Goal: Task Accomplishment & Management: Manage account settings

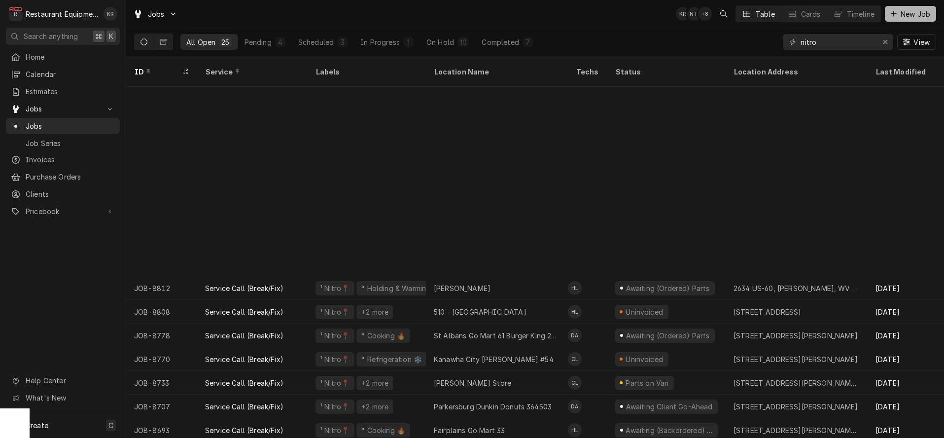
scroll to position [229, 0]
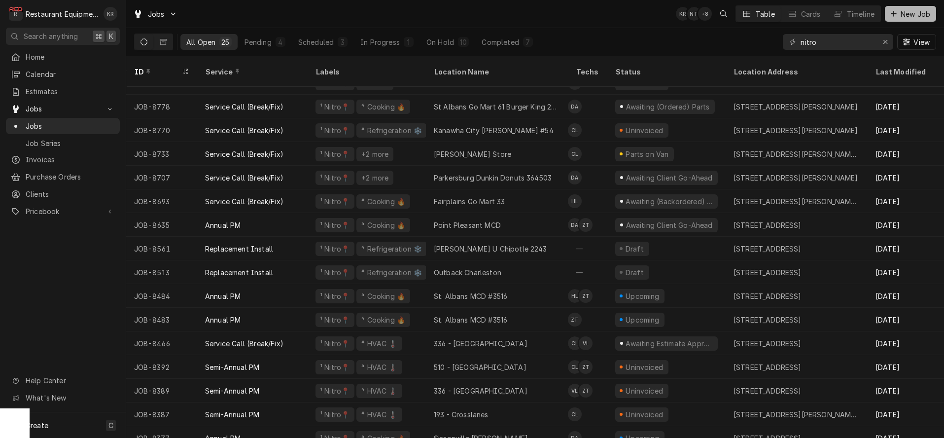
click at [905, 20] on button "New Job" at bounding box center [910, 14] width 51 height 16
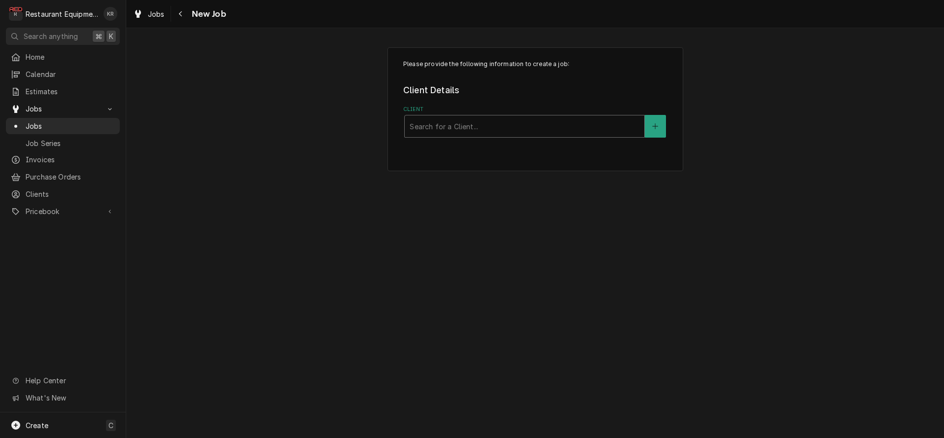
click at [468, 129] on div "Client" at bounding box center [525, 126] width 230 height 18
type input "ampler"
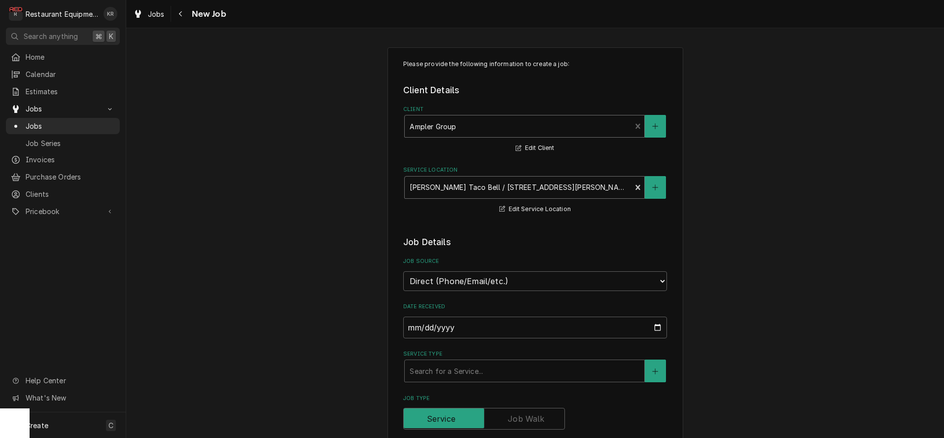
click at [550, 195] on div "Service Location" at bounding box center [518, 188] width 217 height 18
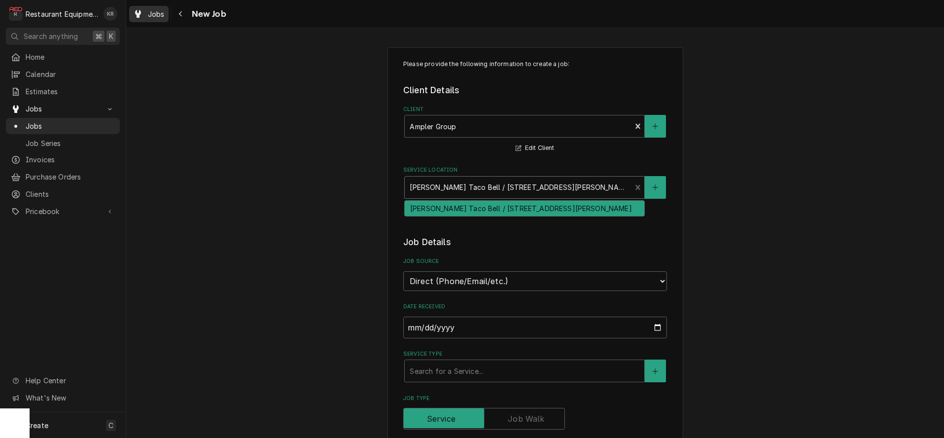
click at [157, 13] on span "Jobs" at bounding box center [156, 14] width 17 height 10
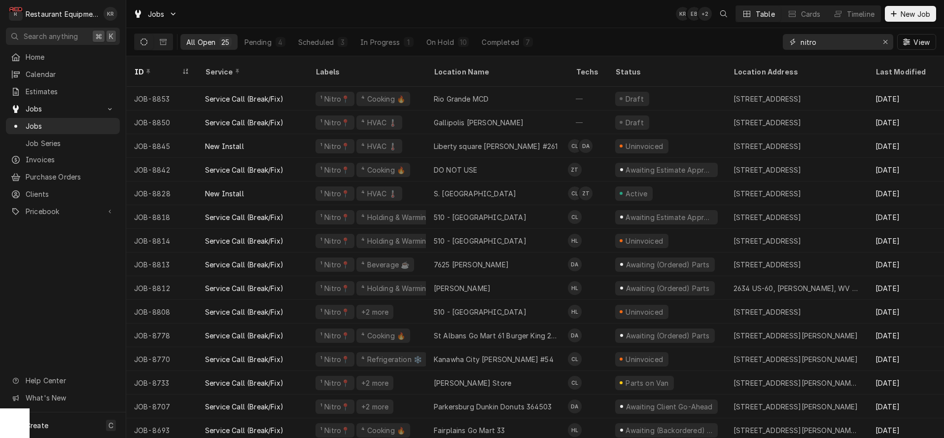
click at [885, 42] on icon "Erase input" at bounding box center [886, 42] width 4 height 4
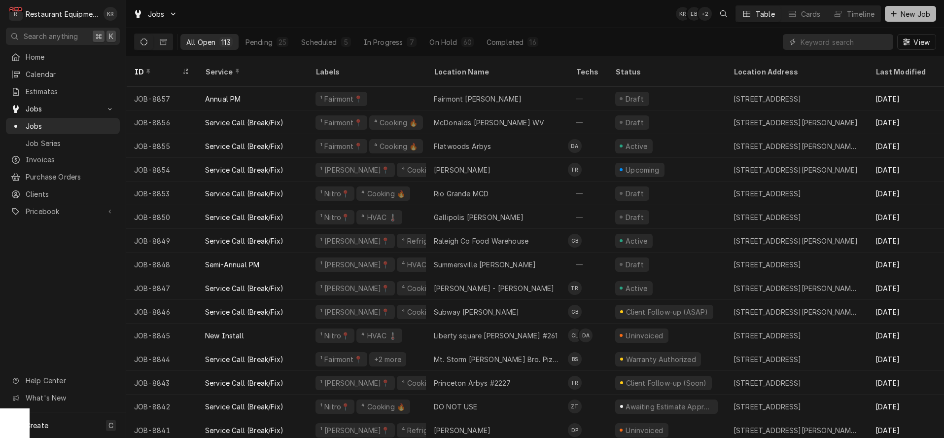
click at [897, 11] on div "Dynamic Content Wrapper" at bounding box center [894, 14] width 10 height 10
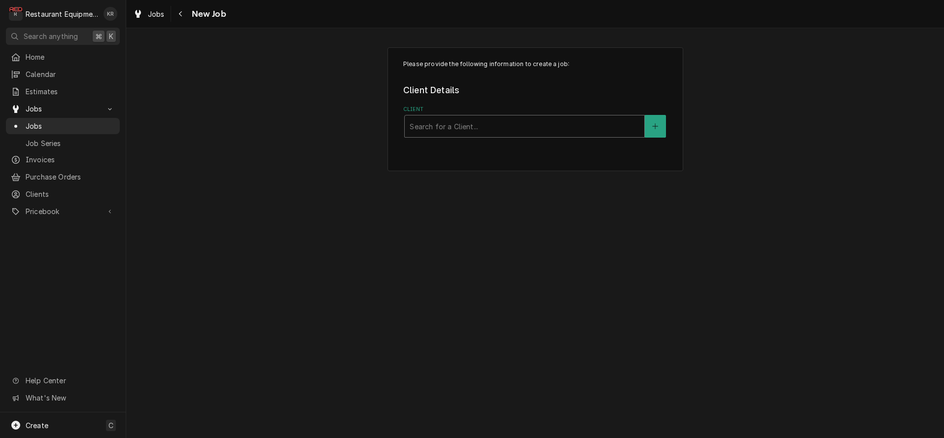
click at [508, 134] on div "Client" at bounding box center [525, 126] width 230 height 18
type input "kil"
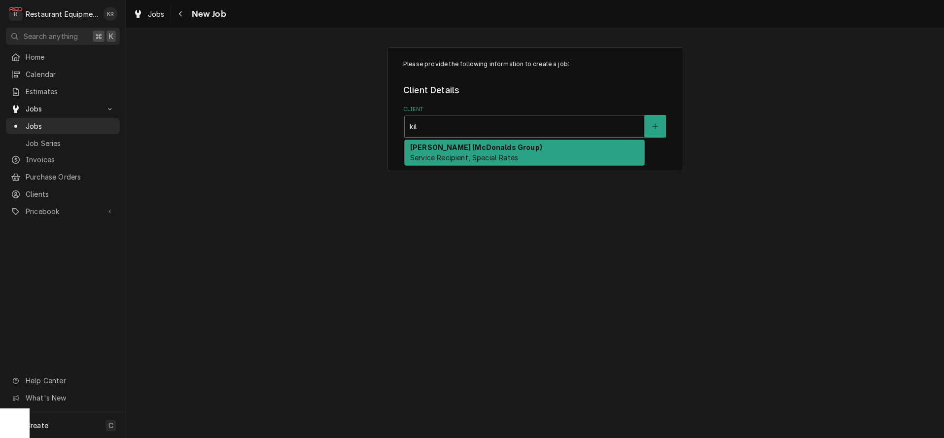
drag, startPoint x: 513, startPoint y: 160, endPoint x: 507, endPoint y: 158, distance: 6.7
click at [513, 159] on span "Service Recipient, Special Rates" at bounding box center [464, 157] width 108 height 8
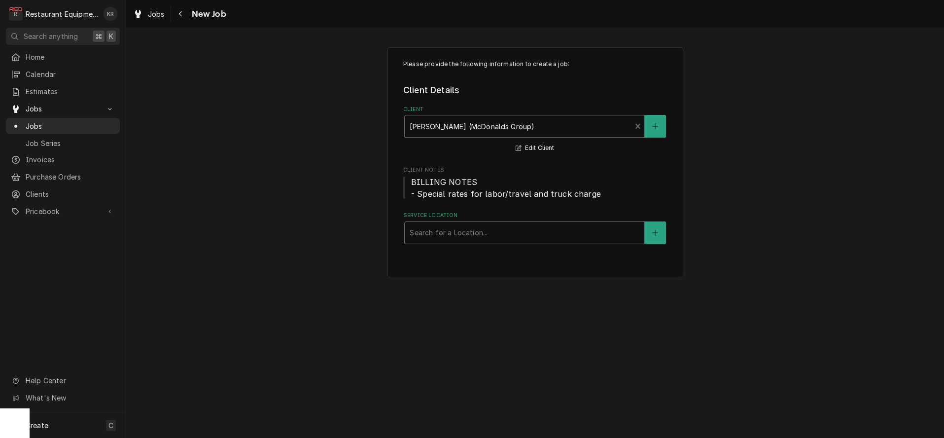
click at [470, 235] on div "Service Location" at bounding box center [525, 233] width 230 height 18
type input "summ"
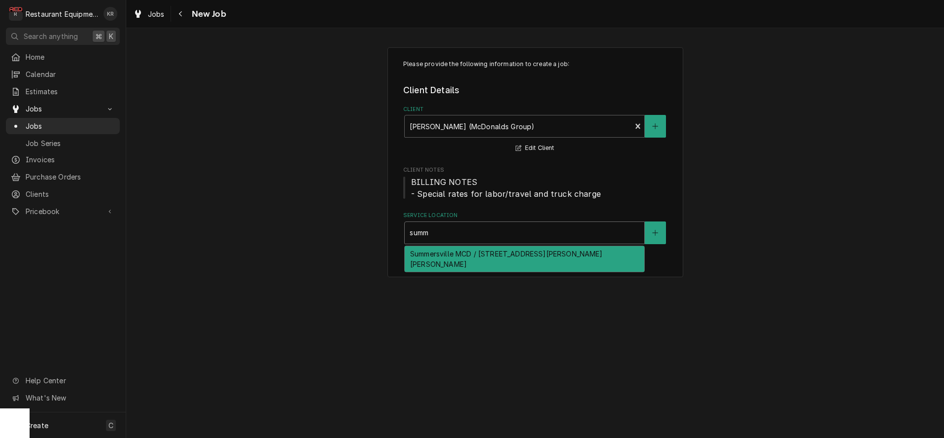
click at [457, 254] on div "Summersville MCD / 5950 W Webster Rd, Summersville, WV 26651" at bounding box center [525, 259] width 240 height 26
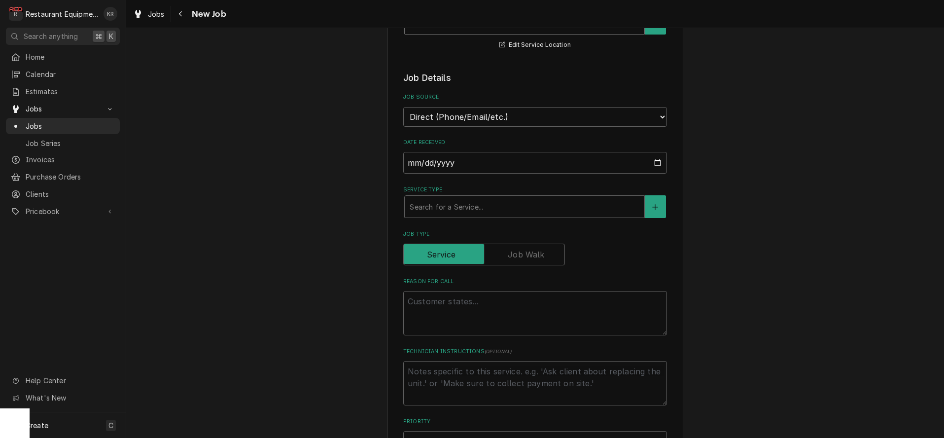
scroll to position [225, 0]
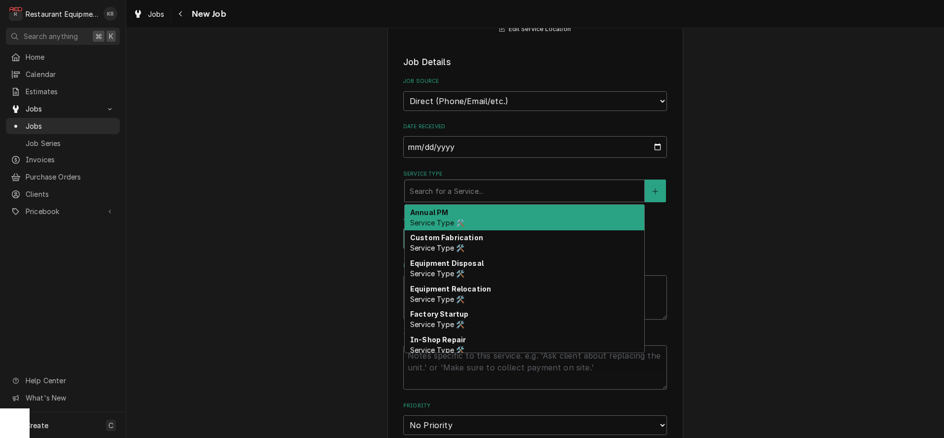
click at [449, 192] on div "Service Type" at bounding box center [525, 191] width 230 height 18
type textarea "x"
type input "b"
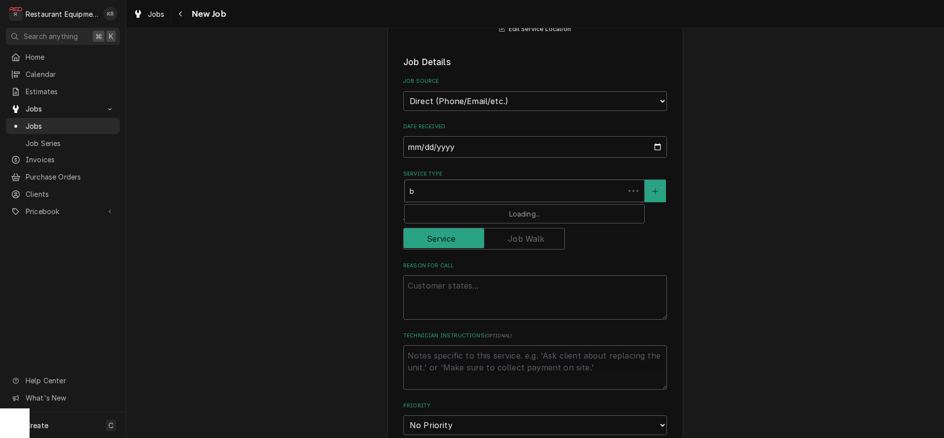
type textarea "x"
type input "br"
type textarea "x"
type input "bre"
type textarea "x"
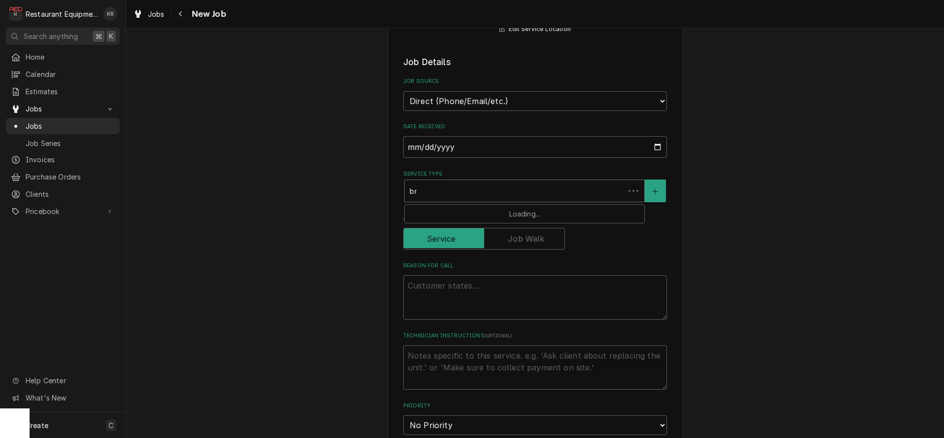
type input "brea"
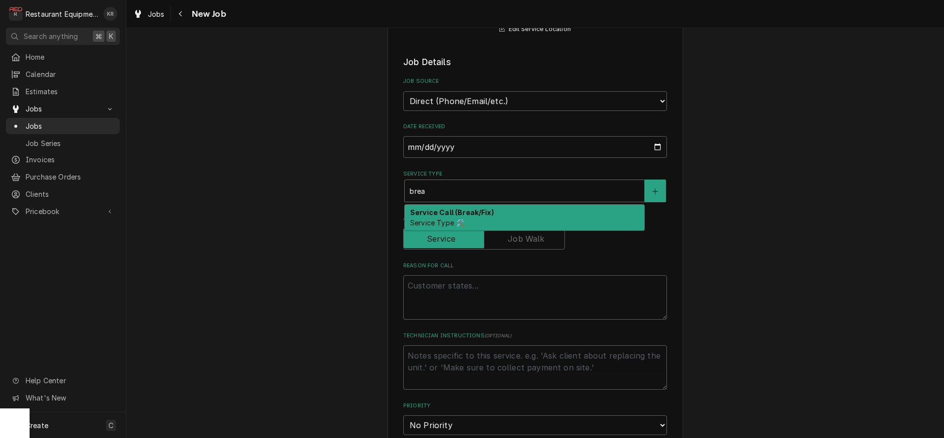
click at [451, 212] on strong "Service Call (Break/Fix)" at bounding box center [452, 212] width 84 height 8
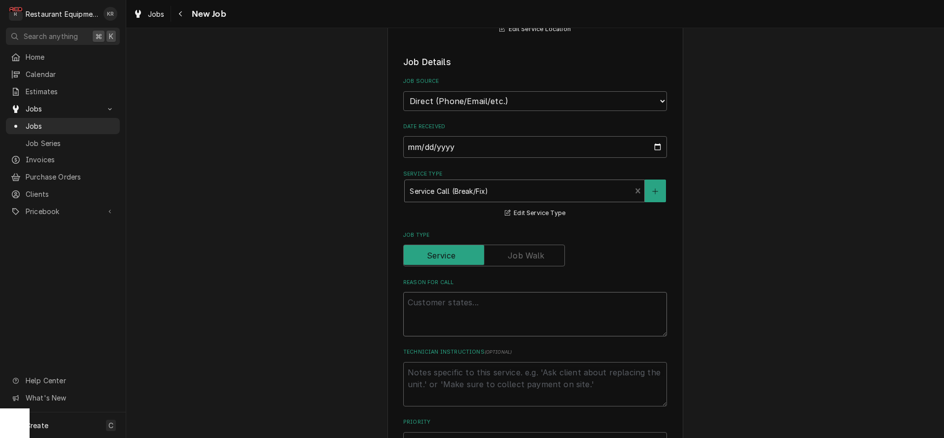
click at [450, 307] on textarea "Reason For Call" at bounding box center [535, 314] width 264 height 44
click at [445, 301] on textarea "Reason For Call" at bounding box center [535, 314] width 264 height 44
click at [446, 301] on textarea "Reason For Call" at bounding box center [535, 313] width 264 height 44
paste textarea "Summ McD frappe machine has 5 pumps down. ETA?"
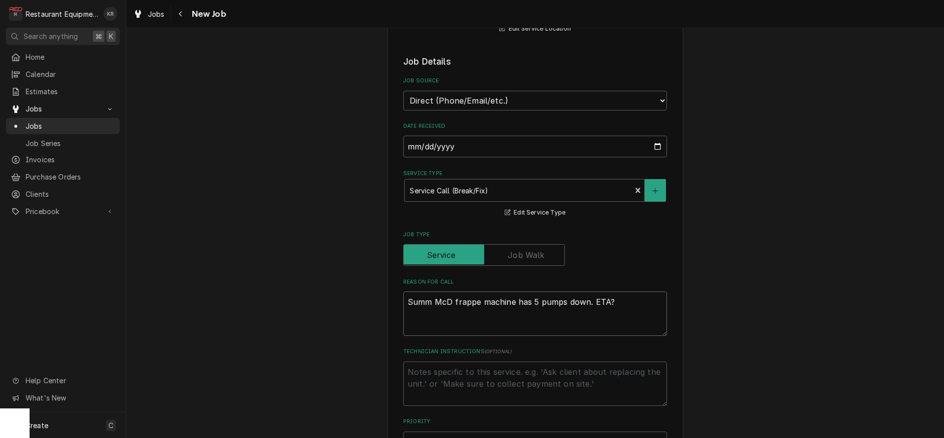
type textarea "x"
type textarea "Summ McD frappe machine has 5 pumps down. ETA?"
drag, startPoint x: 594, startPoint y: 300, endPoint x: 624, endPoint y: 304, distance: 30.3
click at [624, 304] on textarea "Summ McD frappe machine has 5 pumps down. ETA?" at bounding box center [535, 313] width 264 height 44
type textarea "x"
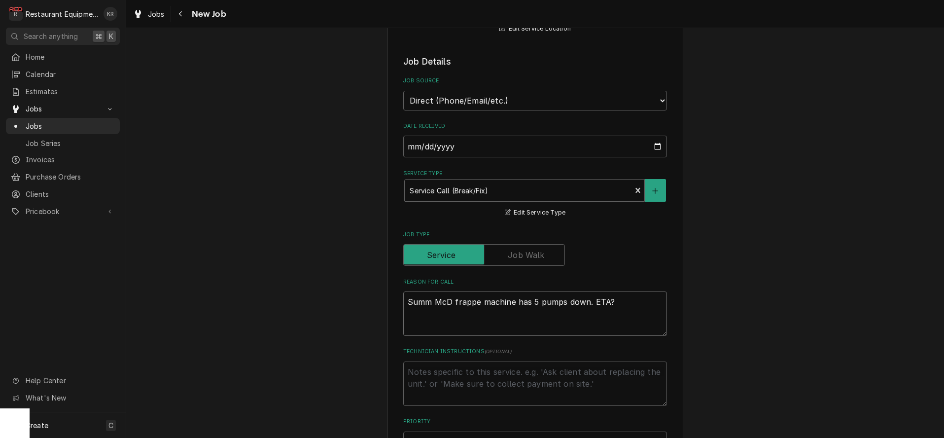
type textarea "Summ McD frappe machine has 5 pumps down."
type textarea "x"
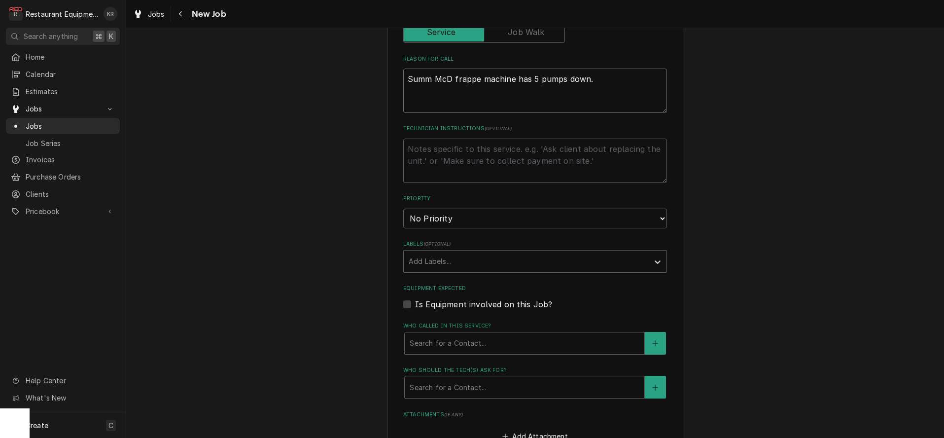
scroll to position [476, 0]
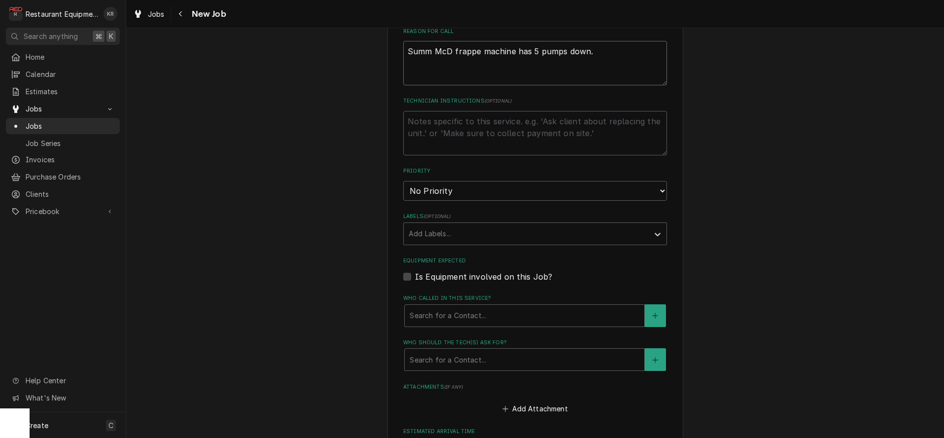
type textarea "Summ McD frappe machine has 5 pumps down."
select select "1"
click option "Urgent" at bounding box center [0, 0] width 0 height 0
click at [444, 234] on div "Labels" at bounding box center [526, 234] width 235 height 18
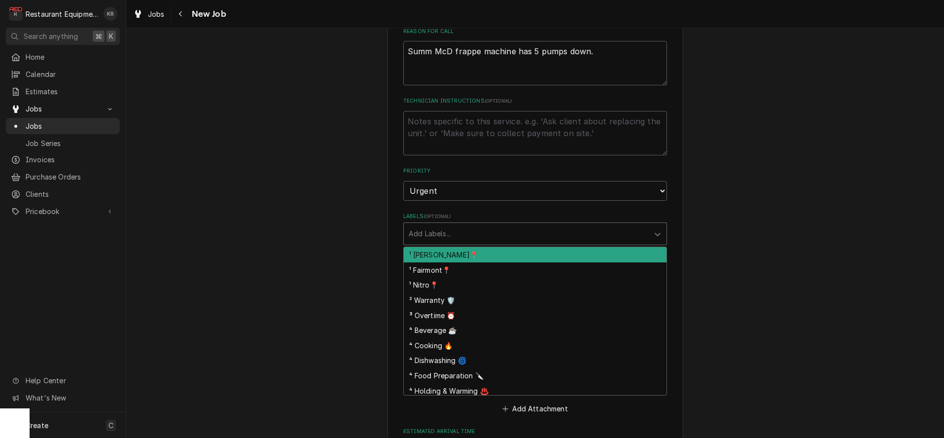
click at [450, 249] on div "¹ [PERSON_NAME]📍" at bounding box center [535, 254] width 263 height 15
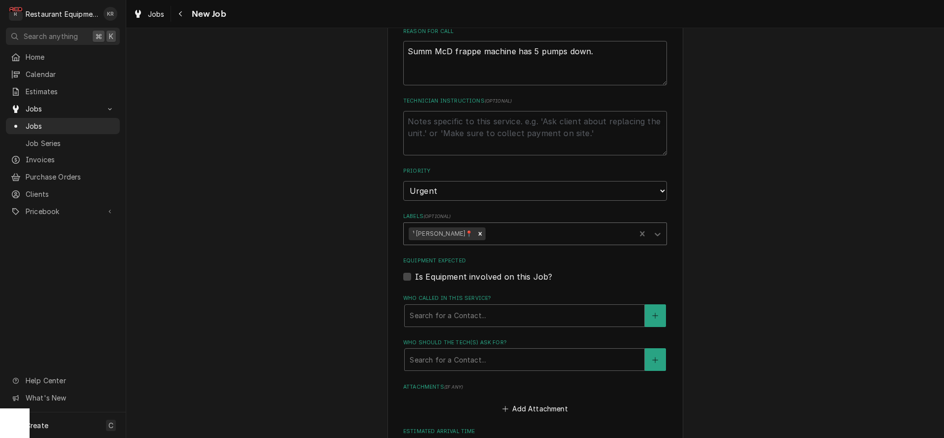
click at [488, 233] on div "Labels" at bounding box center [559, 234] width 143 height 18
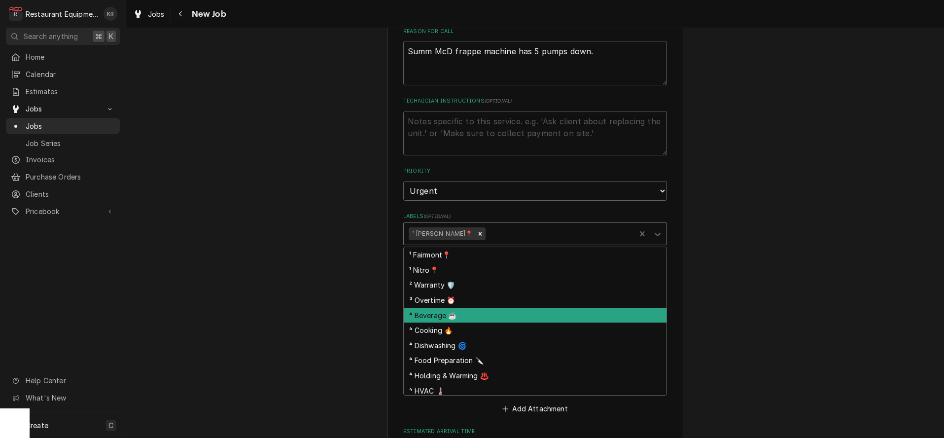
click at [479, 318] on div "⁴ Beverage ☕" at bounding box center [535, 315] width 263 height 15
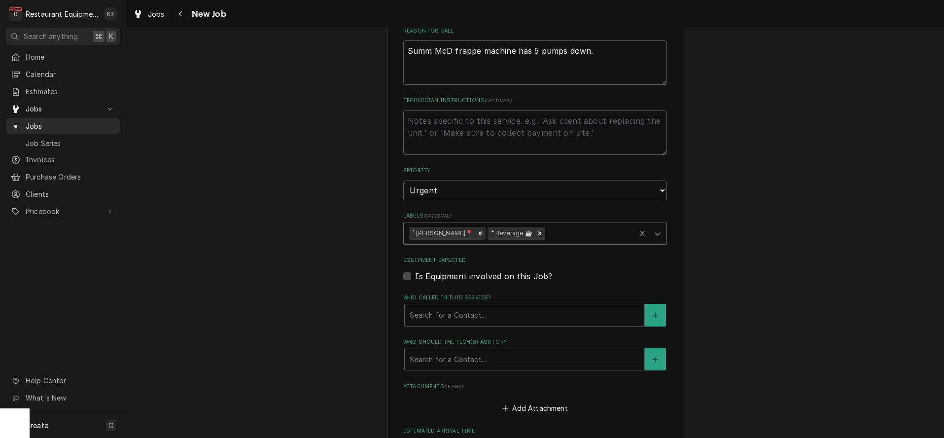
scroll to position [677, 0]
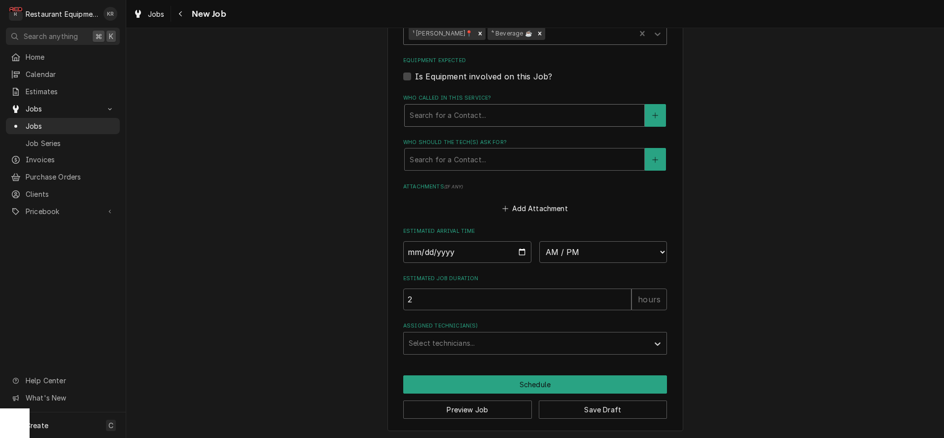
click at [461, 115] on div "Who called in this service?" at bounding box center [525, 116] width 230 height 18
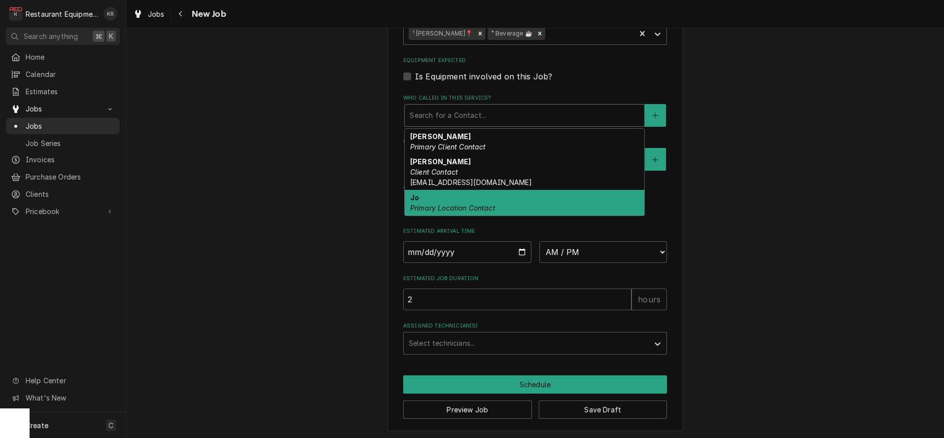
click at [441, 204] on em "Primary Location Contact" at bounding box center [452, 208] width 85 height 8
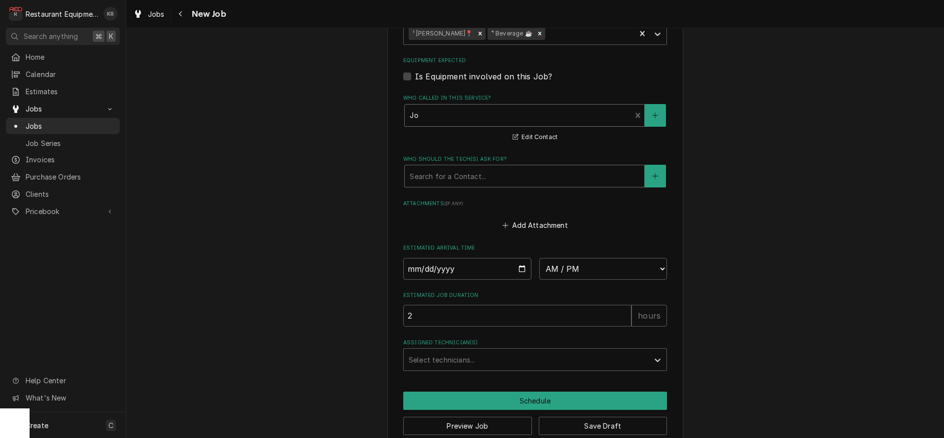
click at [449, 174] on div "Who should the tech(s) ask for?" at bounding box center [525, 176] width 230 height 18
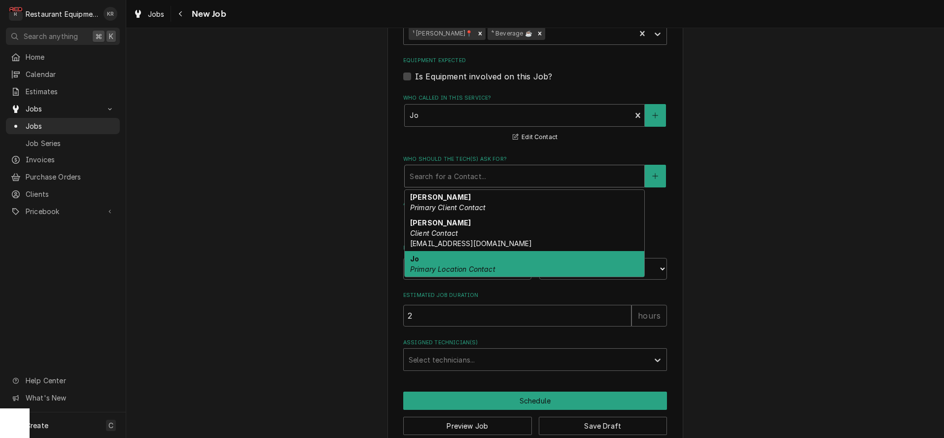
click at [452, 260] on div "Jo Primary Location Contact" at bounding box center [525, 264] width 240 height 26
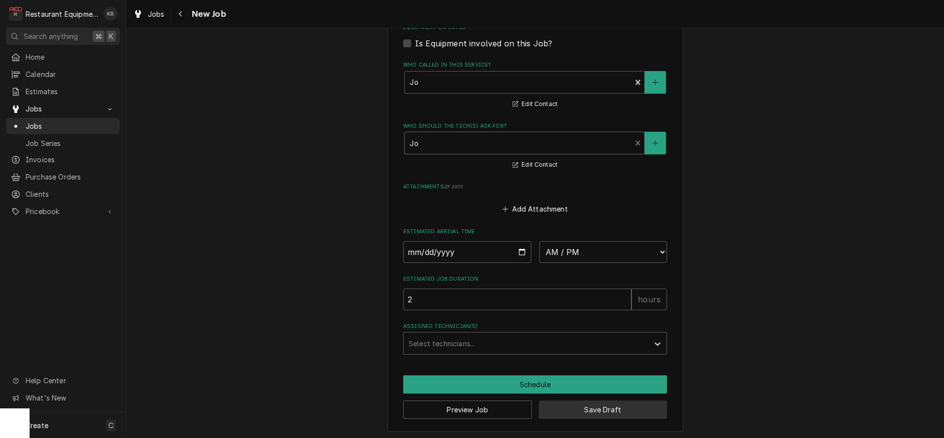
click at [583, 409] on button "Save Draft" at bounding box center [603, 409] width 129 height 18
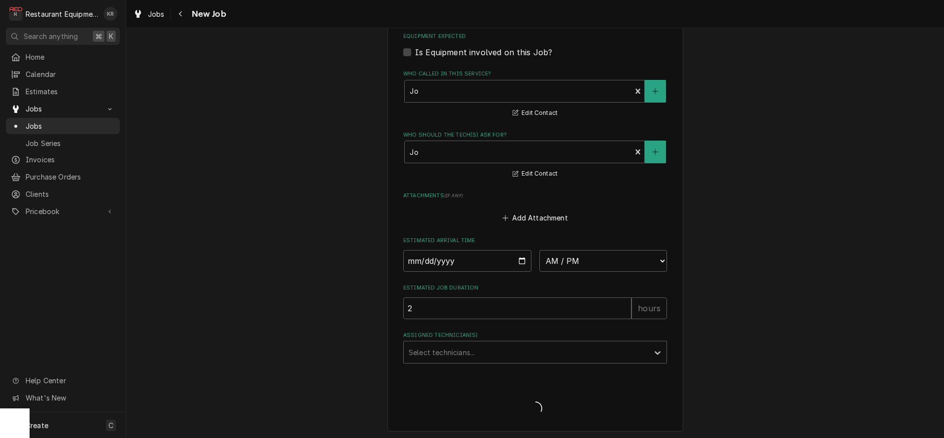
type textarea "x"
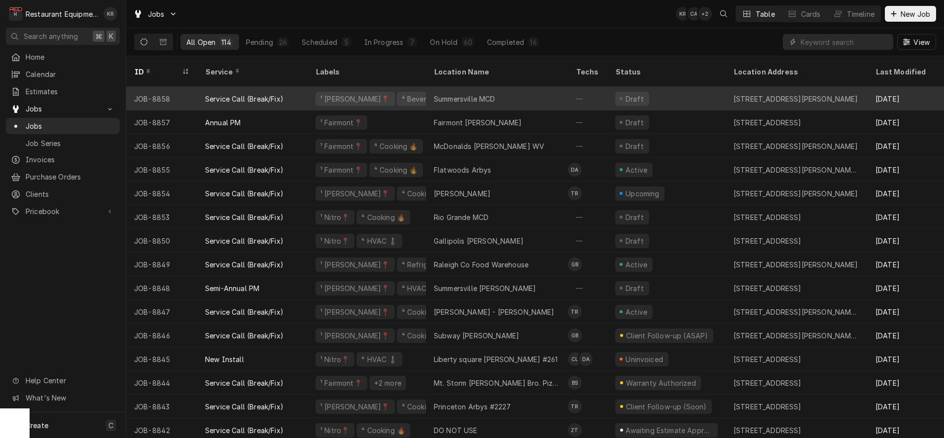
click at [269, 94] on div "Service Call (Break/Fix)" at bounding box center [244, 99] width 78 height 10
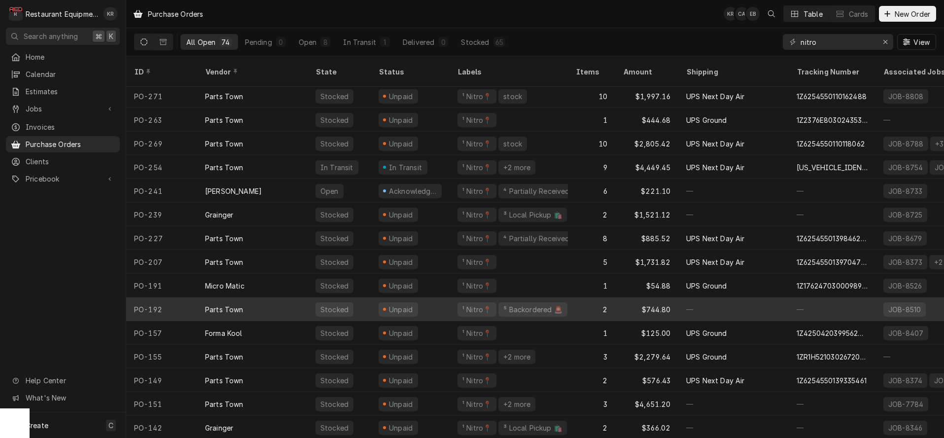
scroll to position [45, 0]
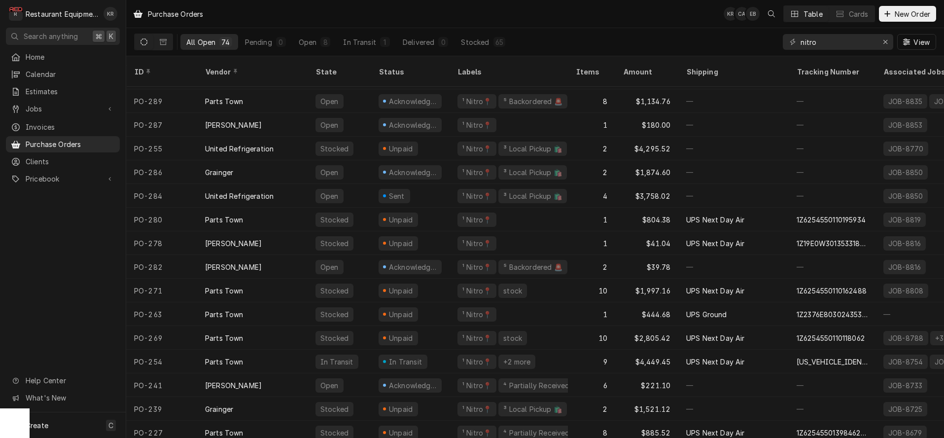
drag, startPoint x: 821, startPoint y: 44, endPoint x: 783, endPoint y: 42, distance: 37.5
click at [801, 42] on input "nitro" at bounding box center [838, 42] width 74 height 16
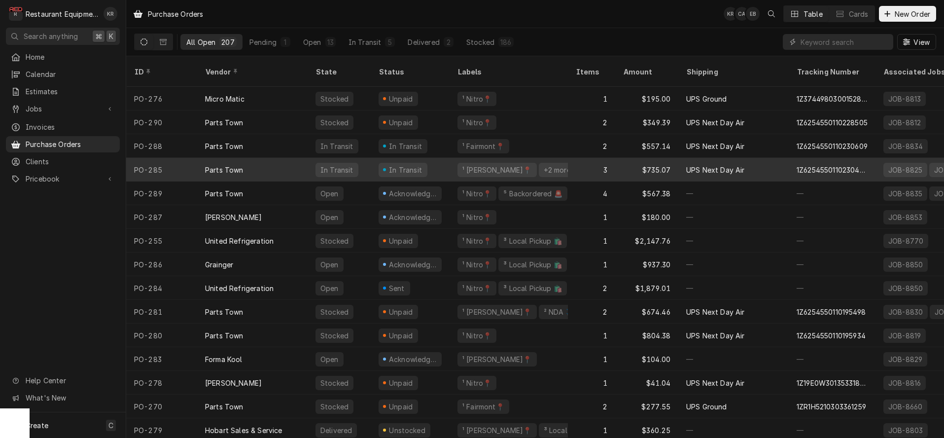
click at [186, 158] on div "PO-285" at bounding box center [161, 170] width 71 height 24
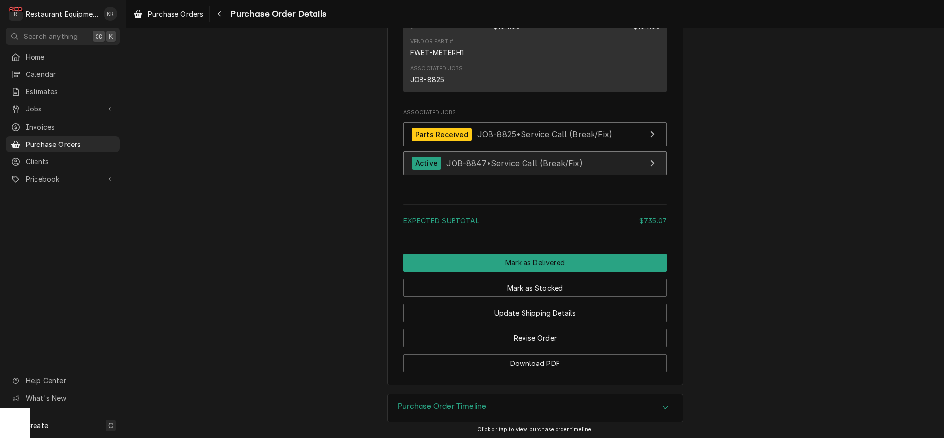
scroll to position [1098, 0]
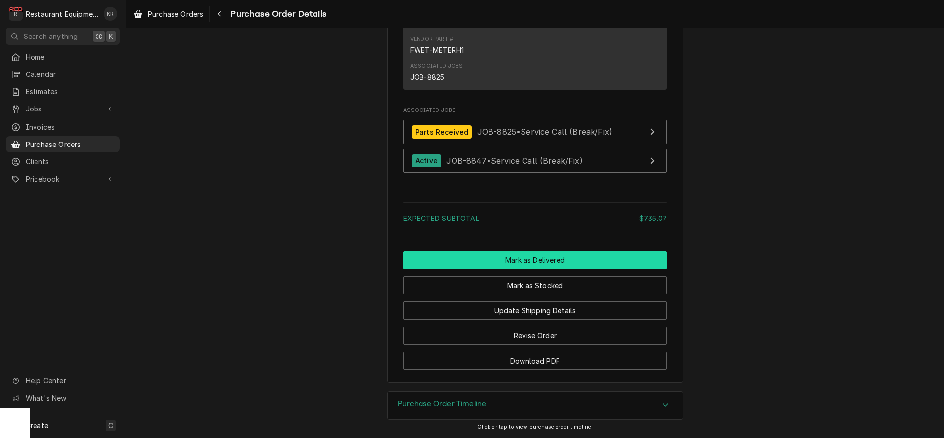
click at [544, 269] on button "Mark as Delivered" at bounding box center [535, 260] width 264 height 18
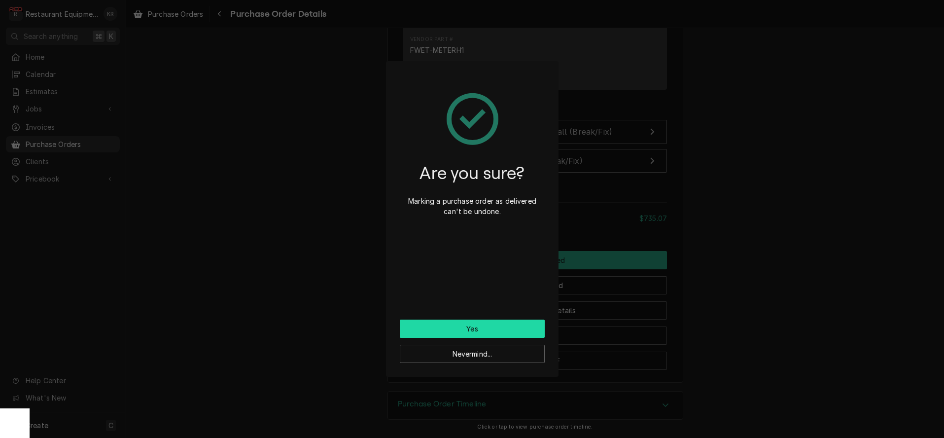
drag, startPoint x: 501, startPoint y: 328, endPoint x: 506, endPoint y: 327, distance: 6.1
click at [501, 328] on button "Yes" at bounding box center [472, 329] width 145 height 18
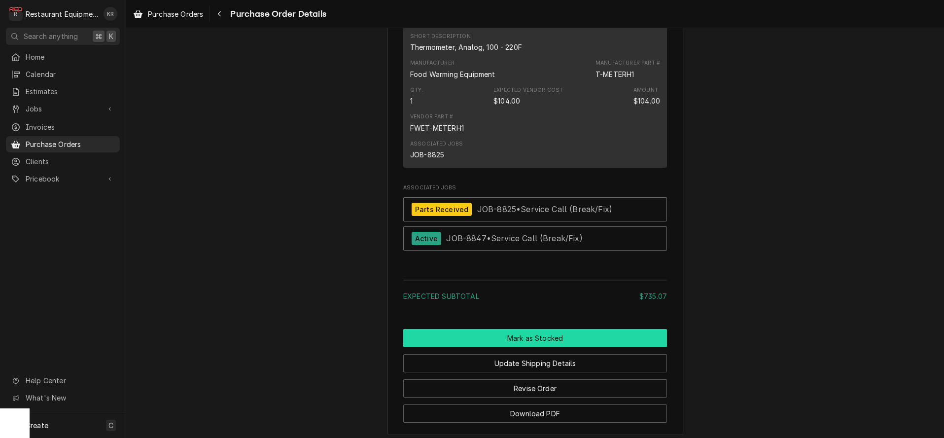
scroll to position [981, 0]
click at [542, 254] on div "Parts Received JOB-8825 • Service Call (Break/Fix) Active JOB-8847 • Service Ca…" at bounding box center [535, 226] width 264 height 58
drag, startPoint x: 542, startPoint y: 351, endPoint x: 542, endPoint y: 364, distance: 13.8
click at [542, 347] on button "Mark as Stocked" at bounding box center [535, 337] width 264 height 18
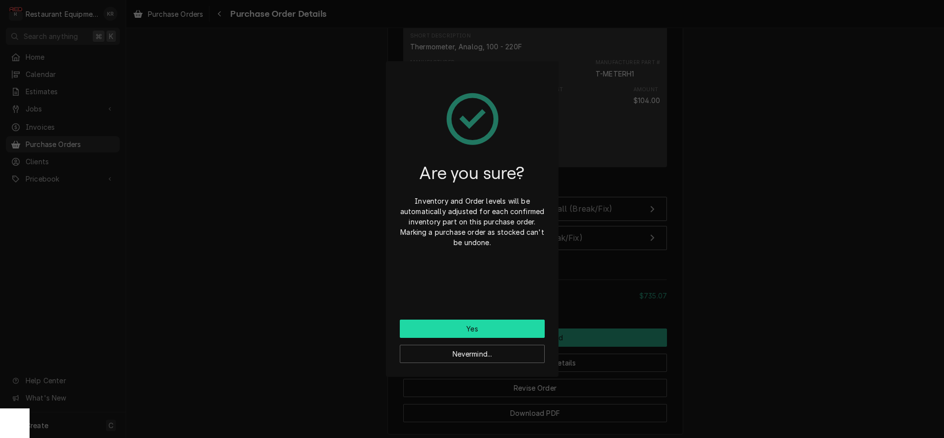
click at [483, 325] on button "Yes" at bounding box center [472, 329] width 145 height 18
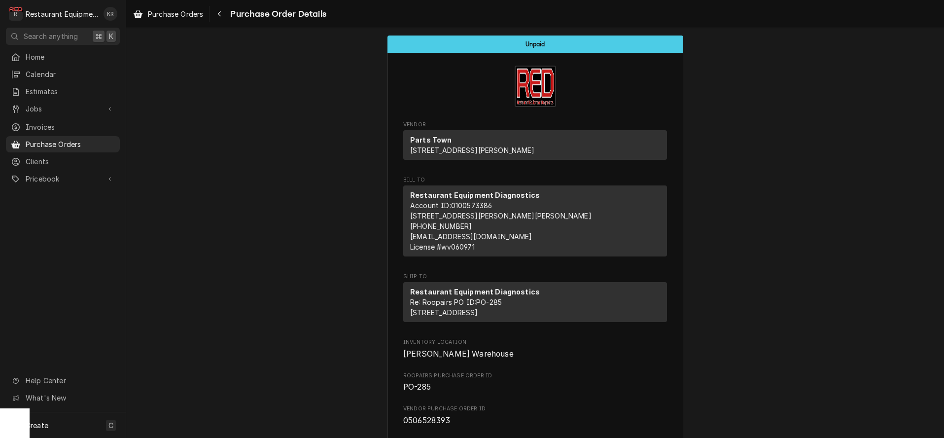
drag, startPoint x: 180, startPoint y: 14, endPoint x: 28, endPoint y: 43, distance: 155.1
click at [180, 14] on span "Purchase Orders" at bounding box center [175, 14] width 55 height 10
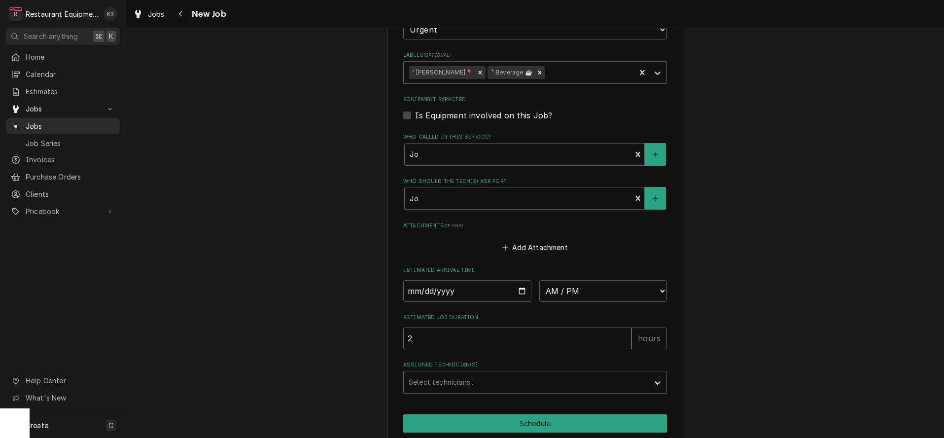
scroll to position [702, 0]
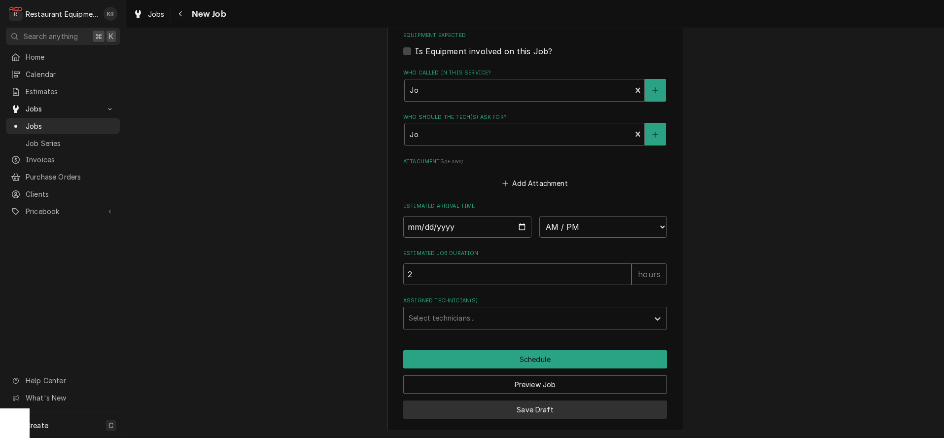
click at [547, 410] on button "Save Draft" at bounding box center [535, 409] width 264 height 18
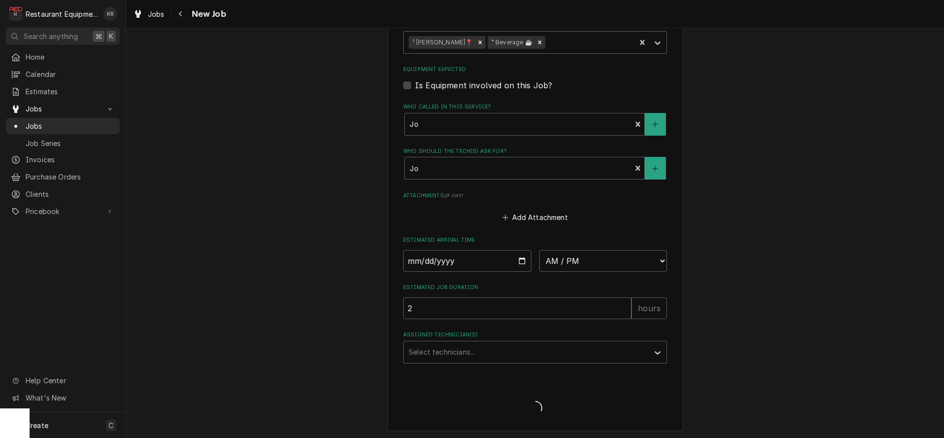
type textarea "x"
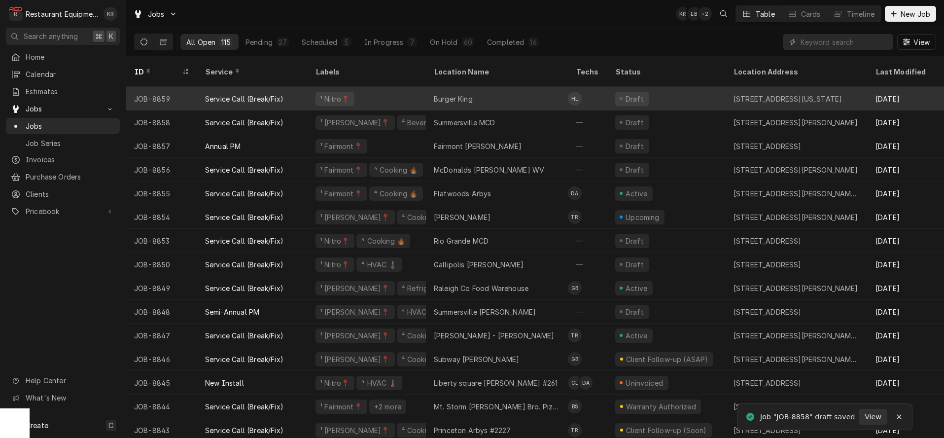
click at [355, 87] on div "¹ Nitro📍" at bounding box center [367, 99] width 118 height 24
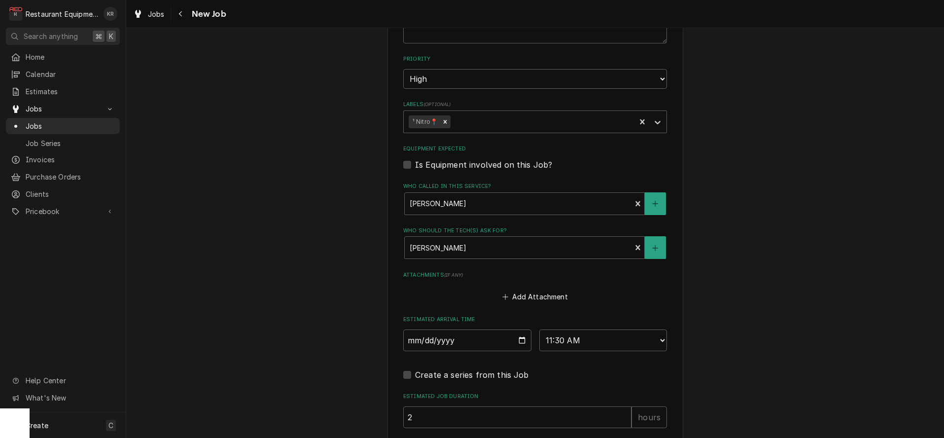
scroll to position [601, 0]
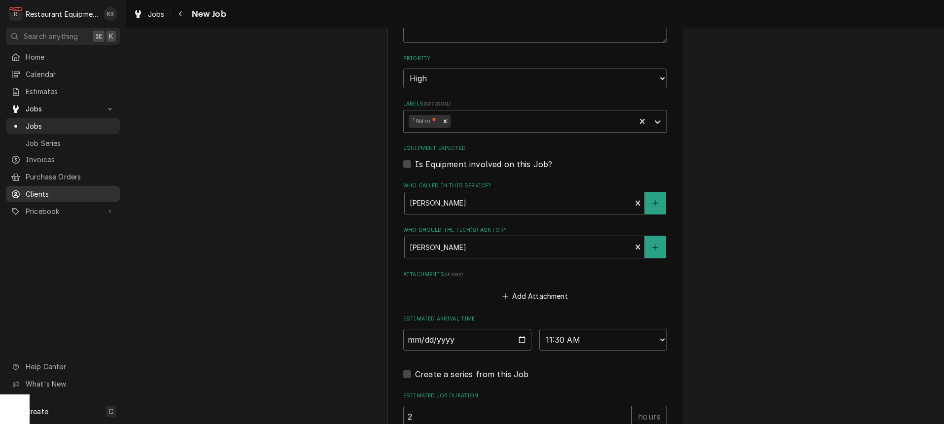
type textarea "x"
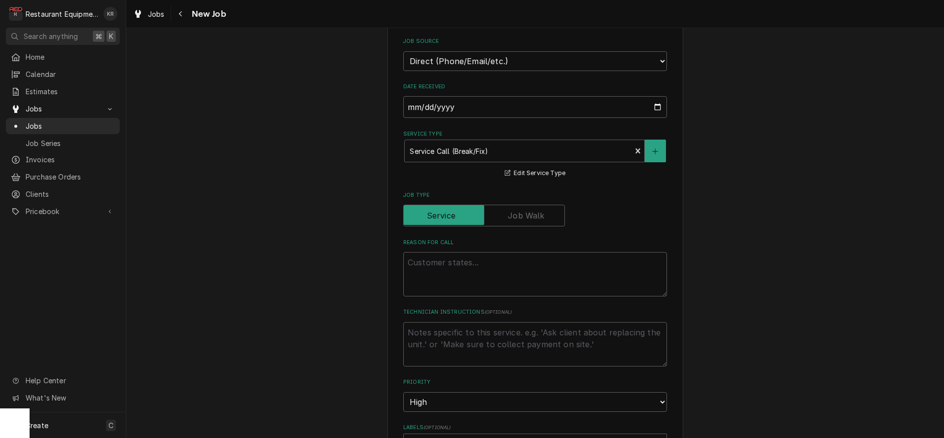
scroll to position [284, 0]
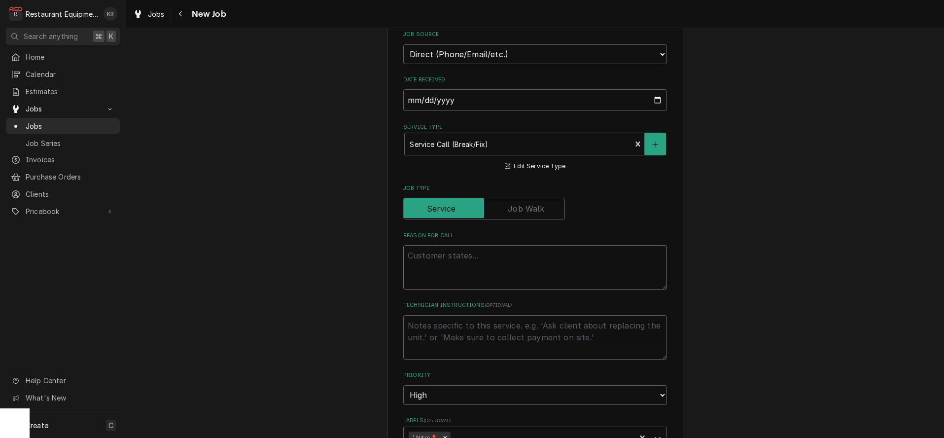
click at [414, 253] on textarea "Reason For Call" at bounding box center [535, 267] width 264 height 44
paste textarea "Type: Service Required On Site Date: 9/12/2025, 9:09 AM Required Completion Dat…"
type textarea "Type: Service Required On Site Date: 9/12/2025, 9:09 AM Required Completion Dat…"
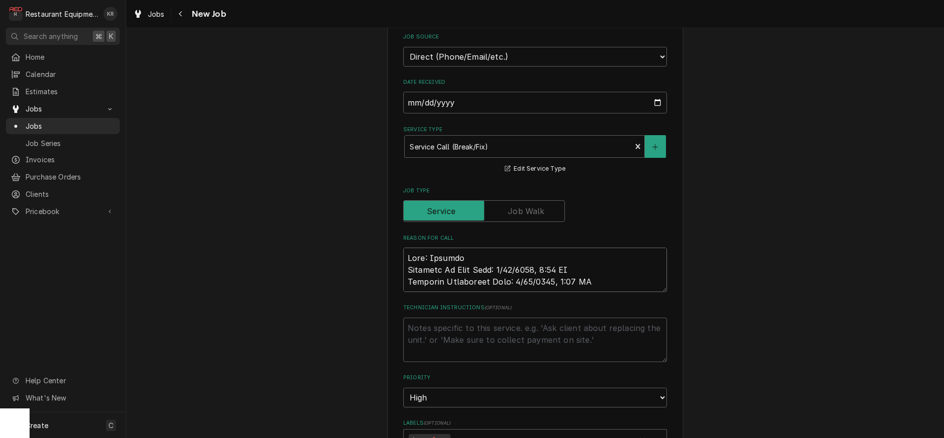
scroll to position [781, 0]
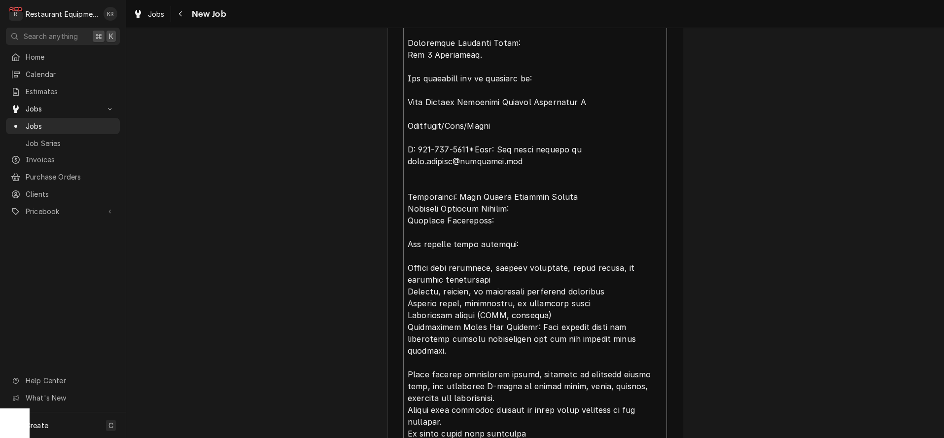
type textarea "x"
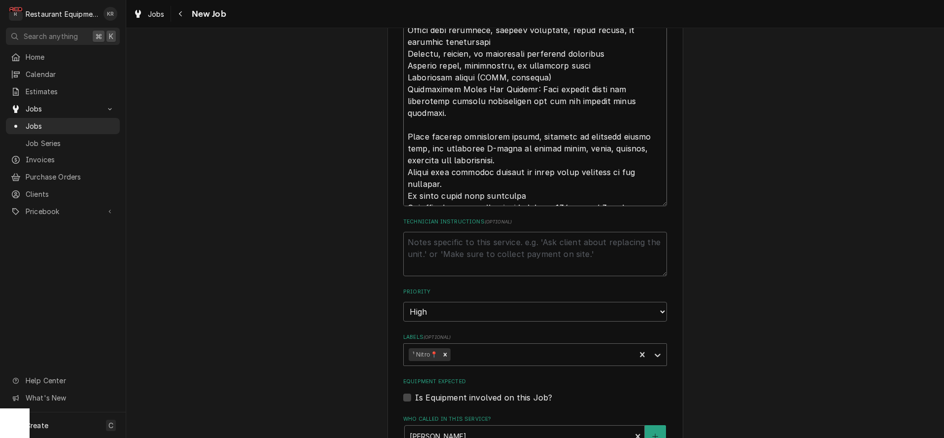
scroll to position [1158, 0]
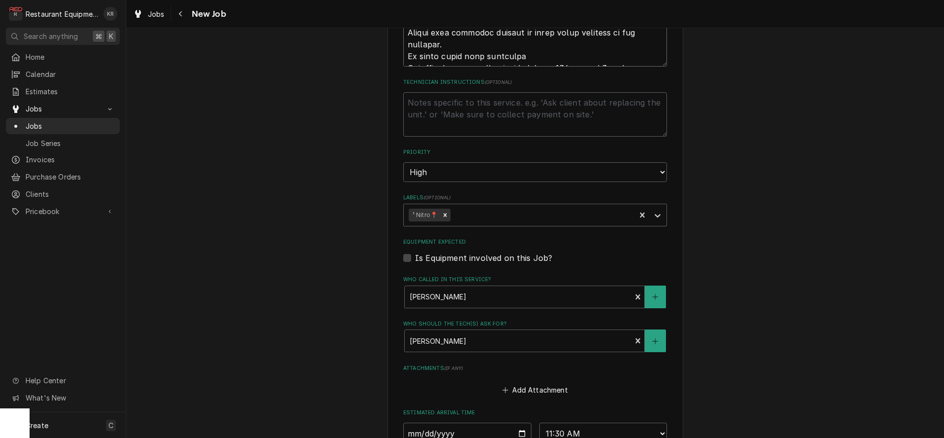
type textarea "Type: Service Required On Site Date: 9/12/2025, 9:09 AM Required Completion Dat…"
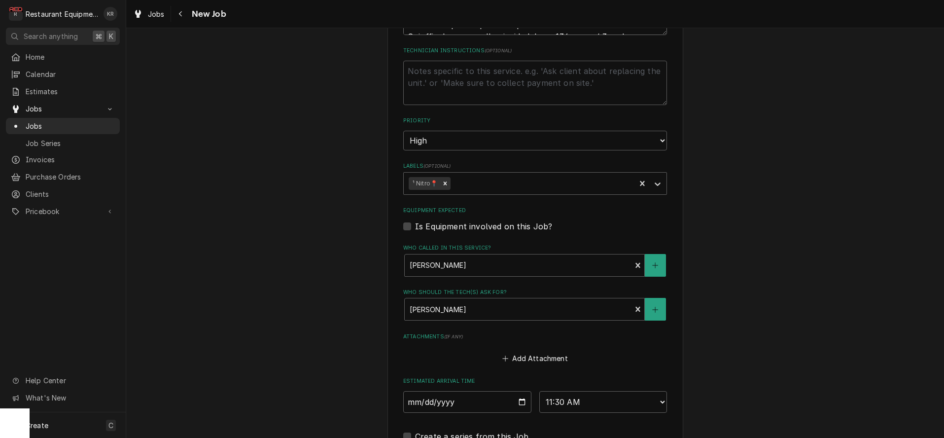
scroll to position [1191, 0]
click at [450, 79] on textarea "Technician Instructions ( optional )" at bounding box center [535, 82] width 264 height 44
paste textarea "https://www.surveymonkey.com/r/Frymaster_Service_Call"
type textarea "https://www.surveymonkey.com/r/Frymaster_Service_Call"
type textarea "x"
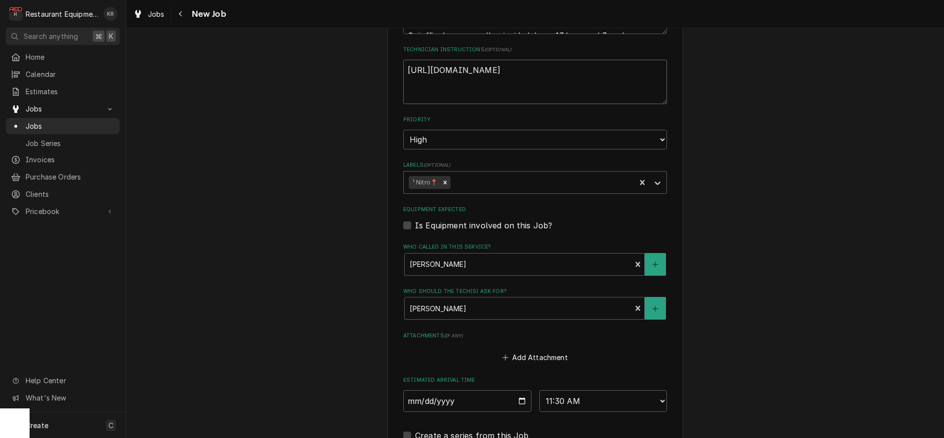
scroll to position [1394, 0]
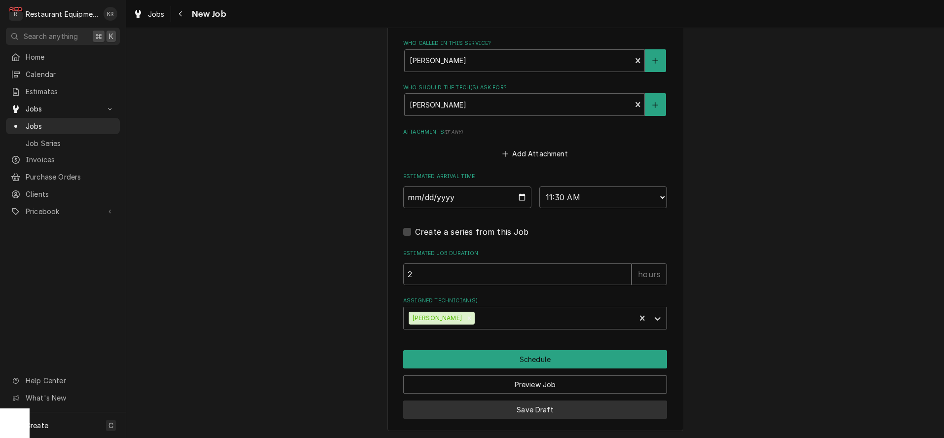
type textarea "https://www.surveymonkey.com/r/Frymaster_Service_Call"
click at [525, 407] on button "Save Draft" at bounding box center [535, 409] width 264 height 18
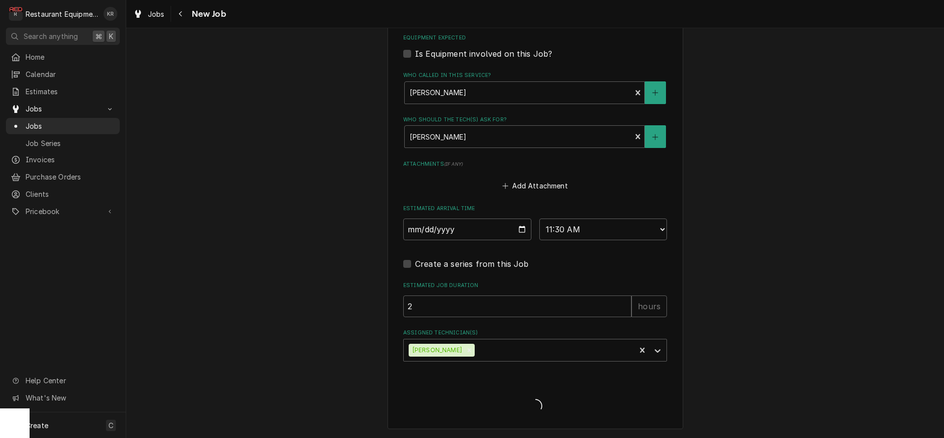
scroll to position [1360, 0]
type textarea "x"
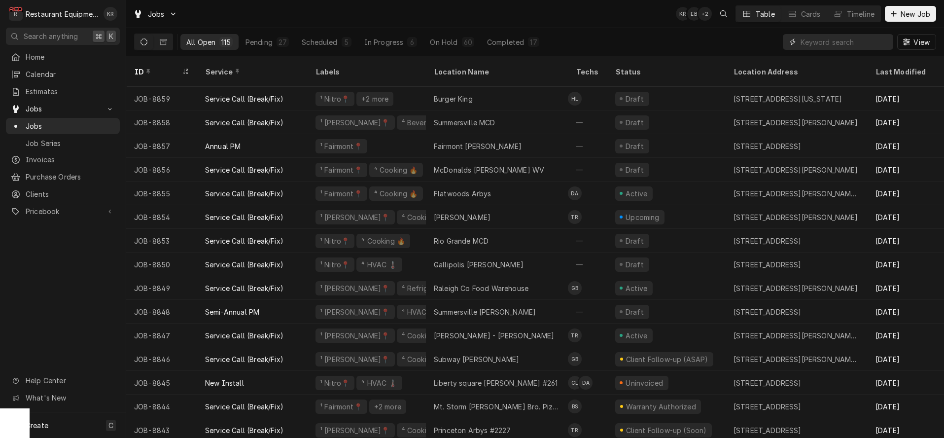
click at [815, 44] on input "Dynamic Content Wrapper" at bounding box center [845, 42] width 88 height 16
click at [834, 43] on input "Dynamic Content Wrapper" at bounding box center [845, 42] width 88 height 16
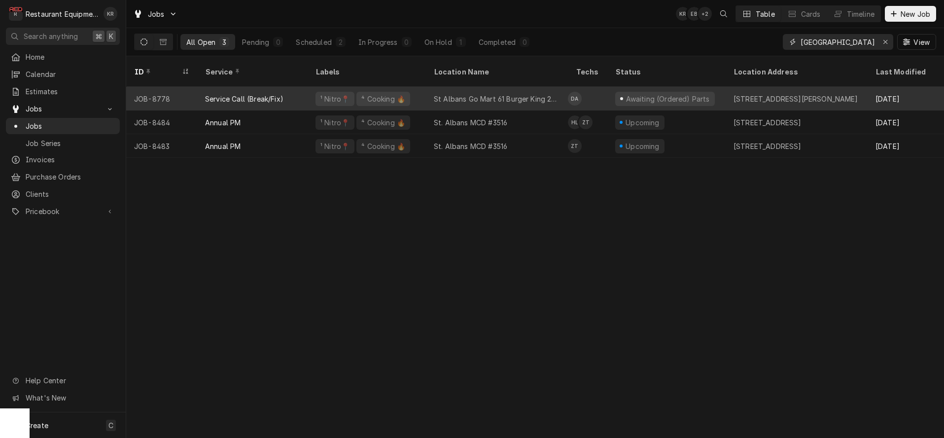
type input "st alban"
click at [486, 94] on div "St Albans Go Mart 61 Burger King 26467" at bounding box center [497, 99] width 126 height 10
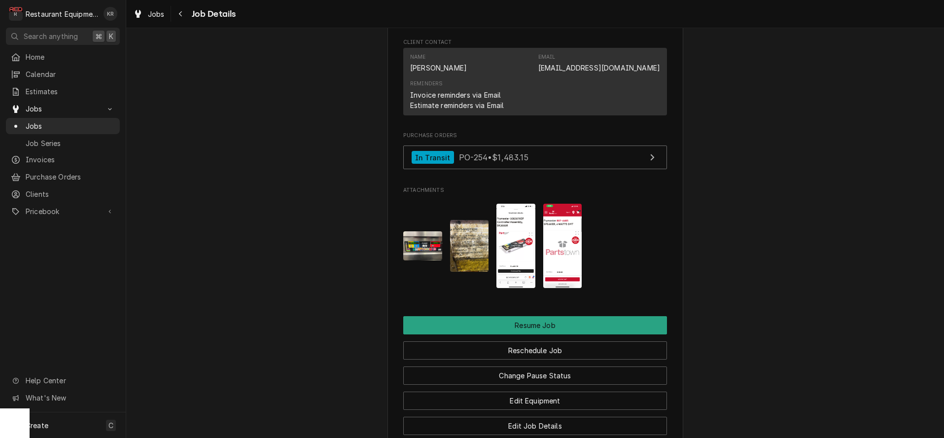
scroll to position [1027, 0]
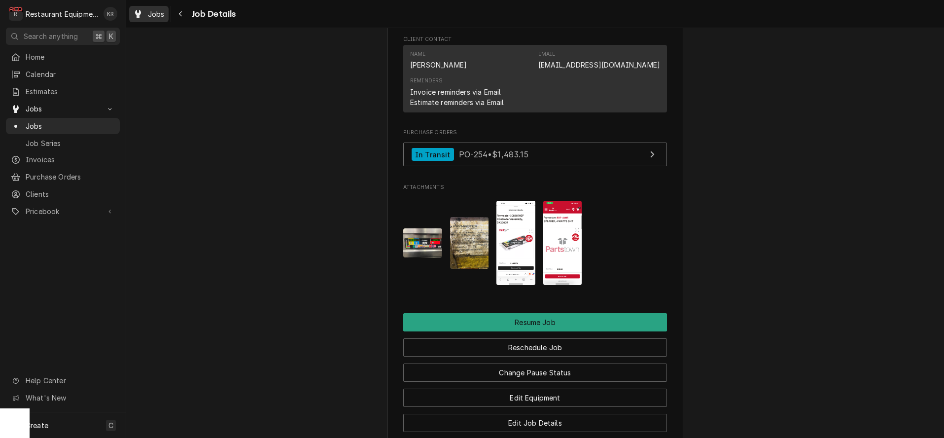
click at [157, 16] on span "Jobs" at bounding box center [156, 14] width 17 height 10
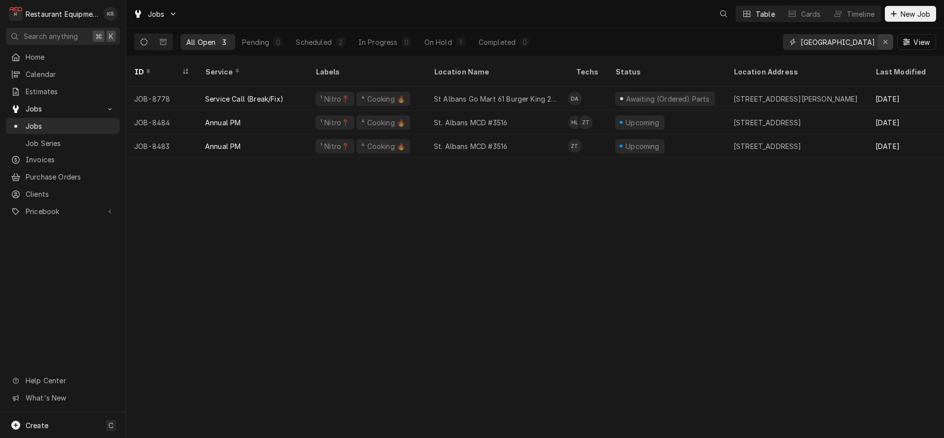
click at [882, 42] on div "Erase input" at bounding box center [886, 42] width 10 height 10
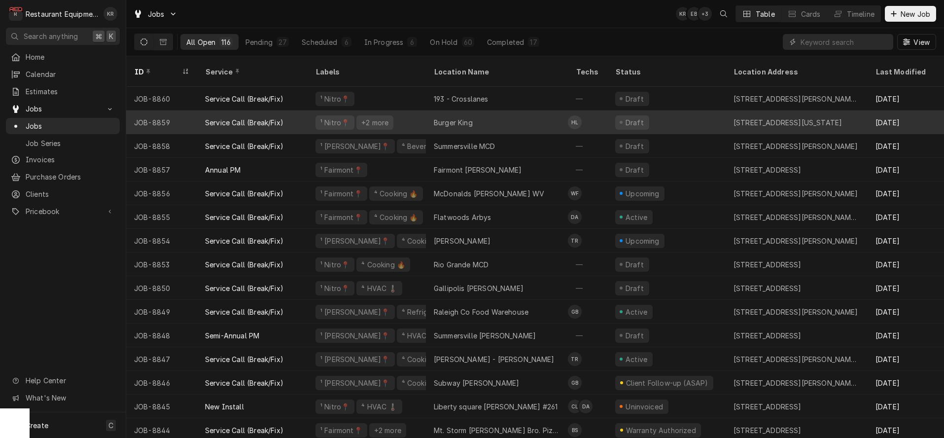
click at [402, 112] on div "¹ Nitro📍 +2 more" at bounding box center [367, 122] width 118 height 24
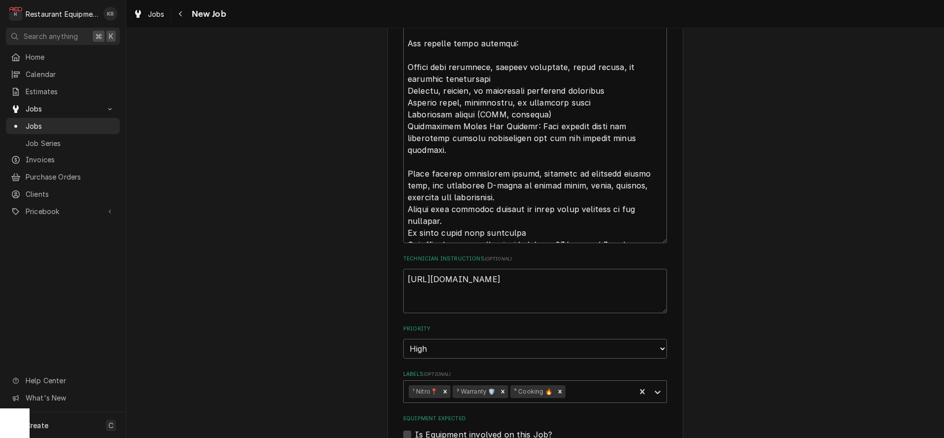
scroll to position [1394, 0]
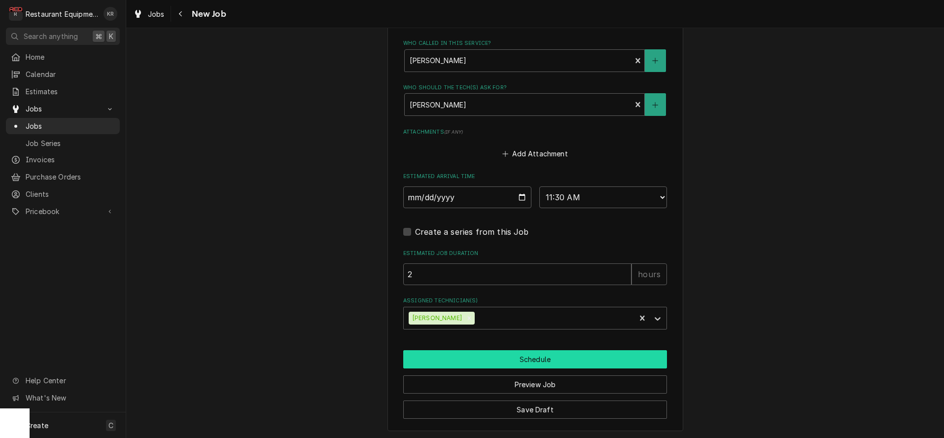
click at [512, 357] on button "Schedule" at bounding box center [535, 359] width 264 height 18
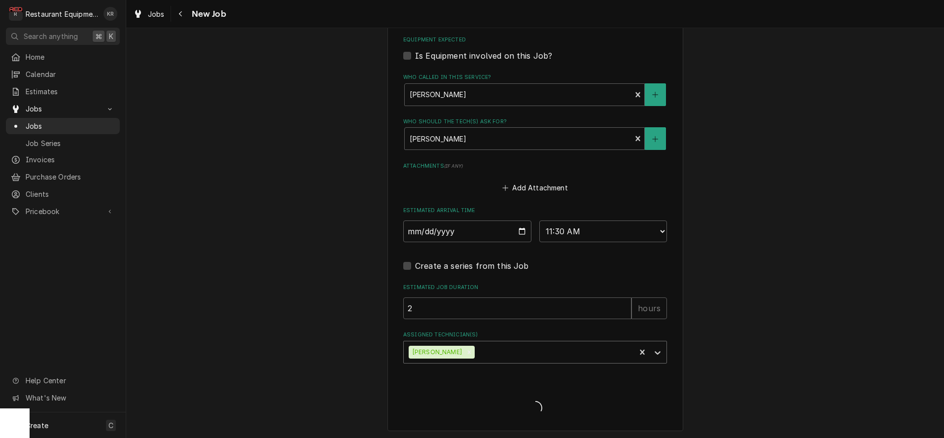
type textarea "x"
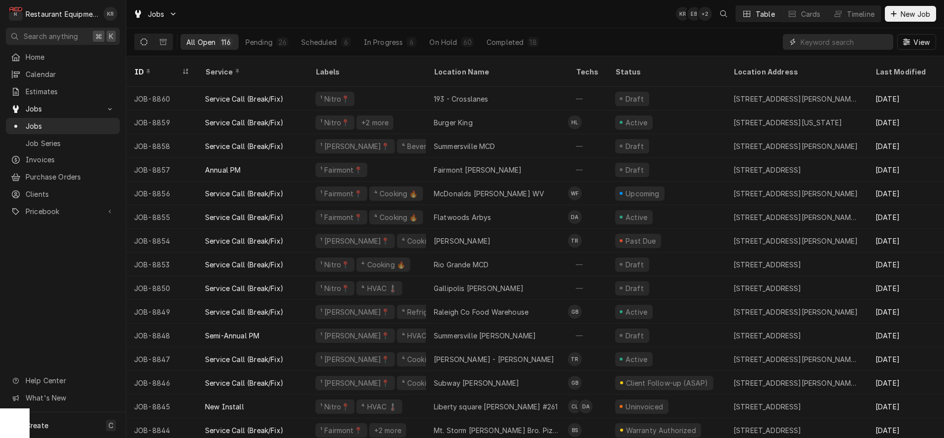
click at [858, 40] on input "Dynamic Content Wrapper" at bounding box center [845, 42] width 88 height 16
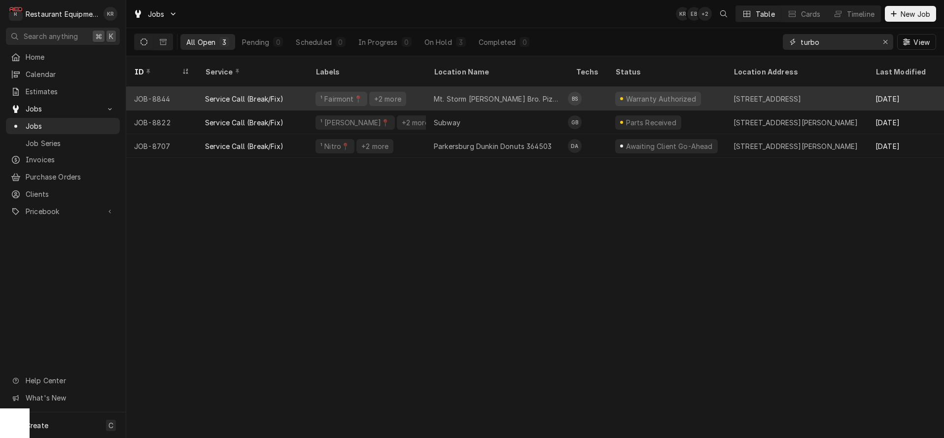
type input "turbo"
click at [534, 95] on div "Mt. Storm [PERSON_NAME] Bro. Pizza" at bounding box center [497, 99] width 142 height 24
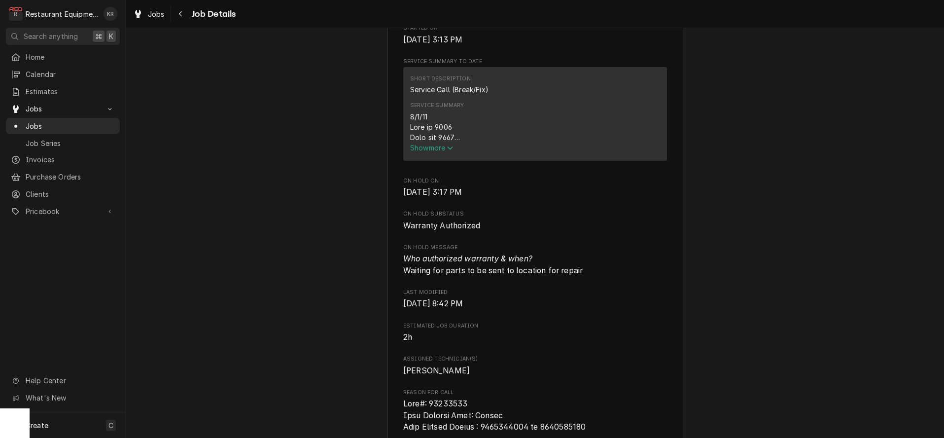
scroll to position [365, 0]
click at [424, 151] on span "Show more" at bounding box center [431, 147] width 43 height 8
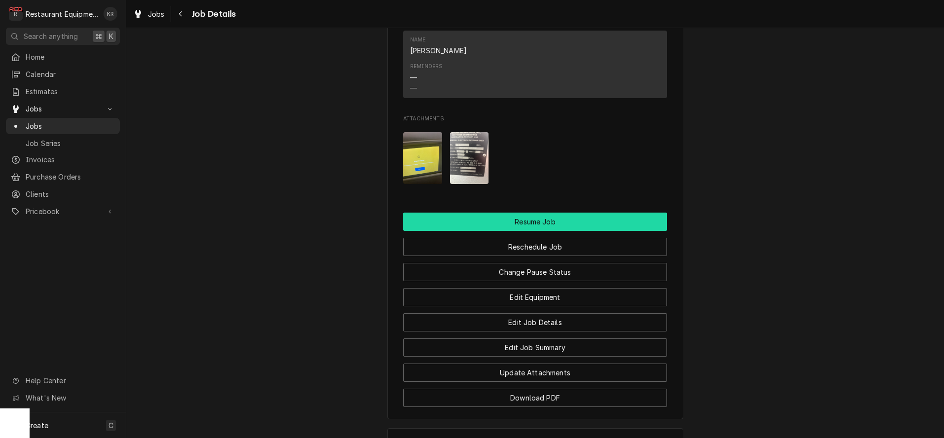
scroll to position [1877, 0]
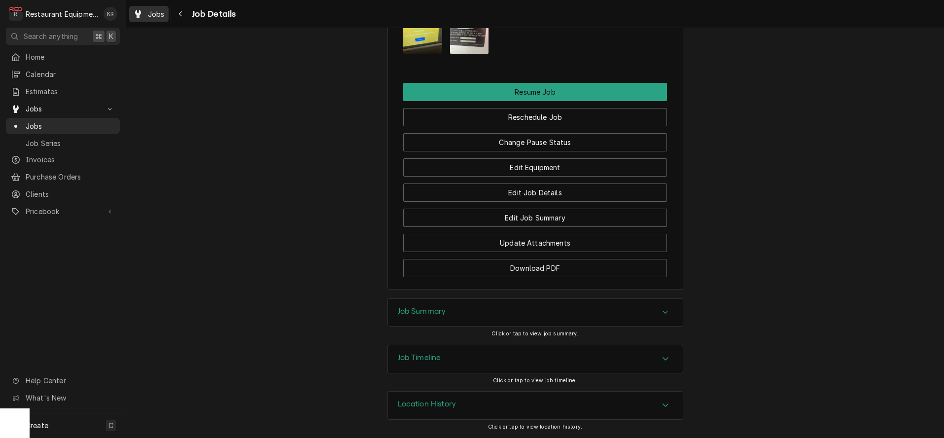
click at [158, 17] on span "Jobs" at bounding box center [156, 14] width 17 height 10
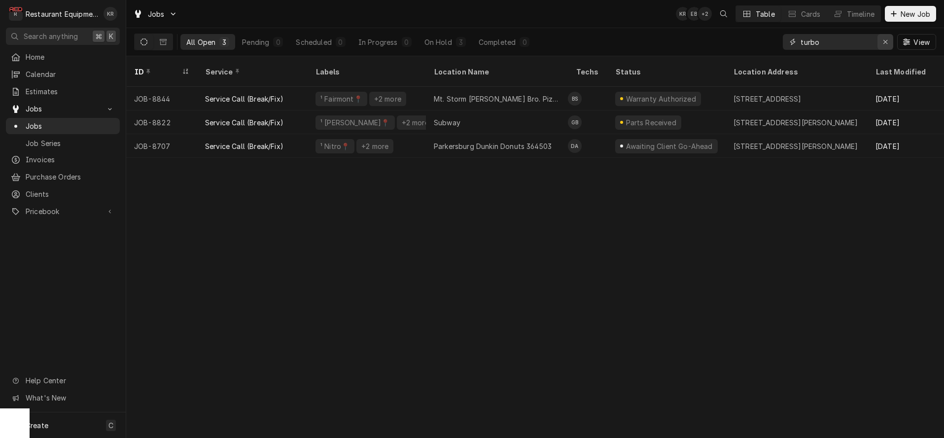
click at [888, 43] on div "Erase input" at bounding box center [886, 42] width 10 height 10
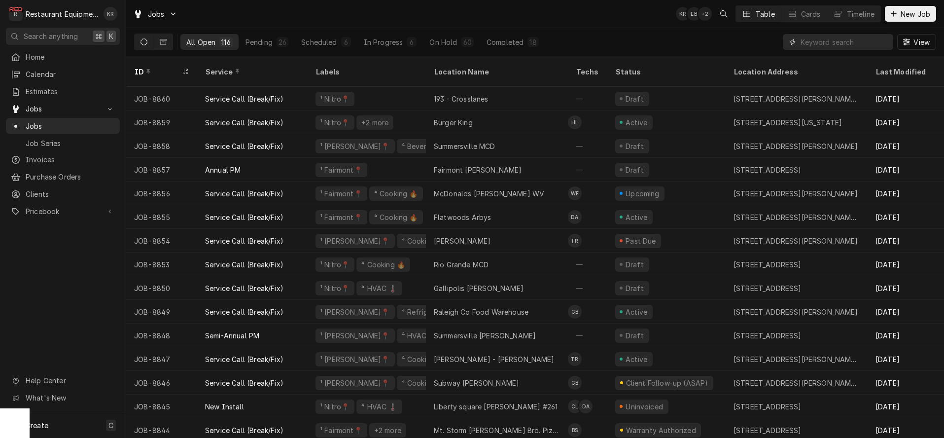
click at [817, 45] on input "Dynamic Content Wrapper" at bounding box center [845, 42] width 88 height 16
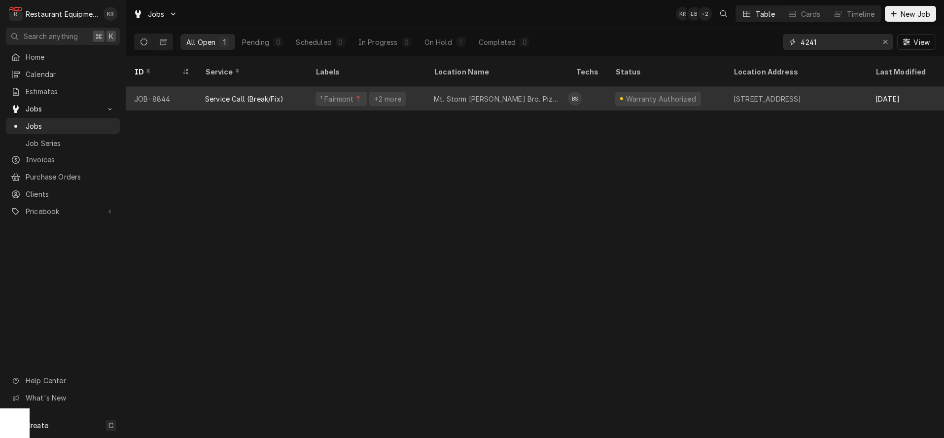
type input "4241"
click at [491, 96] on div "Mt. Storm Hunt Bro. Pizza" at bounding box center [497, 99] width 142 height 24
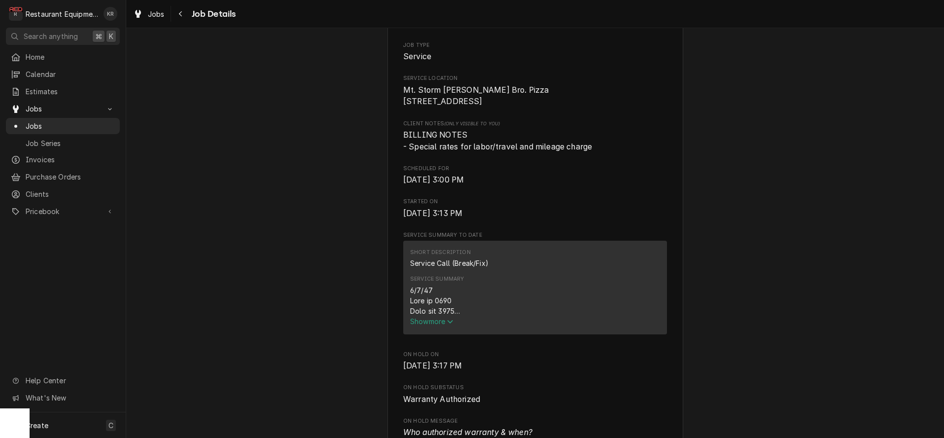
scroll to position [196, 0]
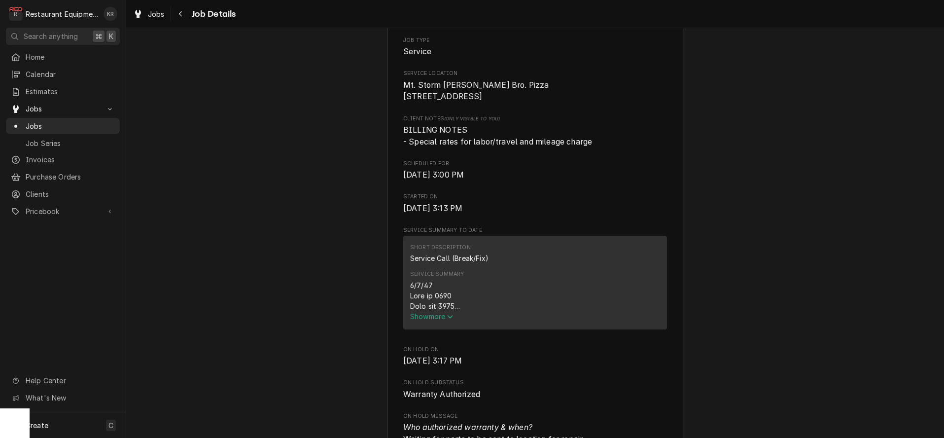
click at [433, 321] on span "Show more" at bounding box center [431, 316] width 43 height 8
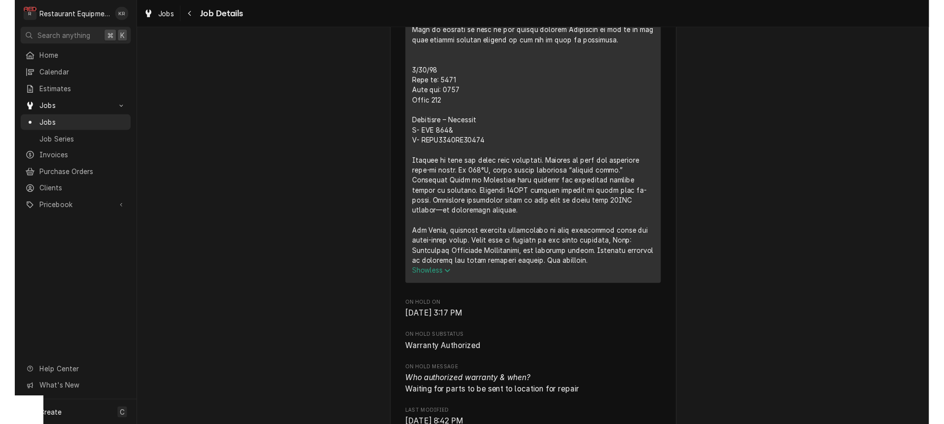
scroll to position [572, 0]
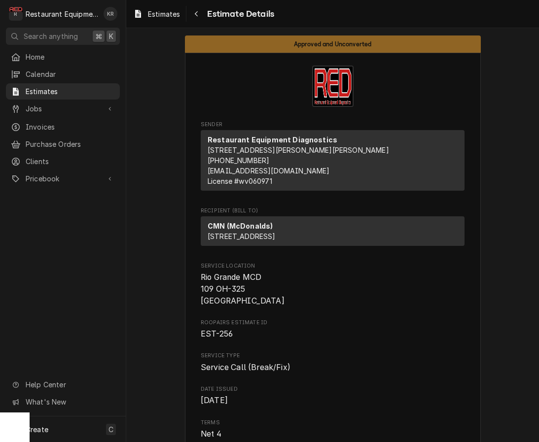
click at [161, 15] on span "Estimates" at bounding box center [164, 14] width 32 height 10
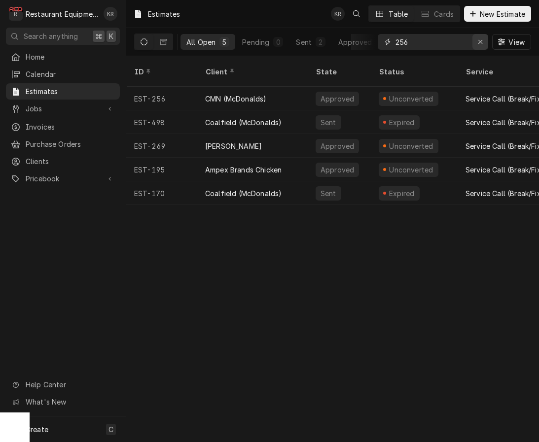
click at [480, 43] on icon "Erase input" at bounding box center [480, 41] width 5 height 7
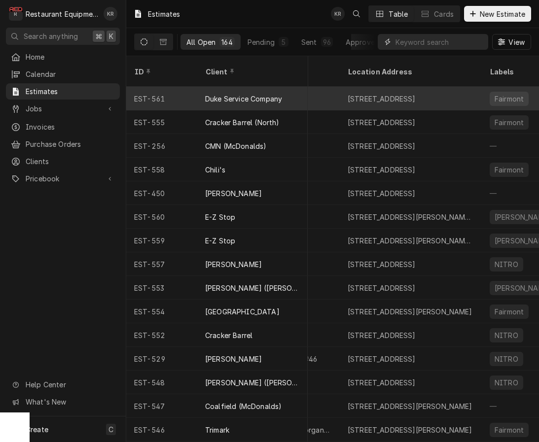
scroll to position [0, 368]
